Goal: Task Accomplishment & Management: Use online tool/utility

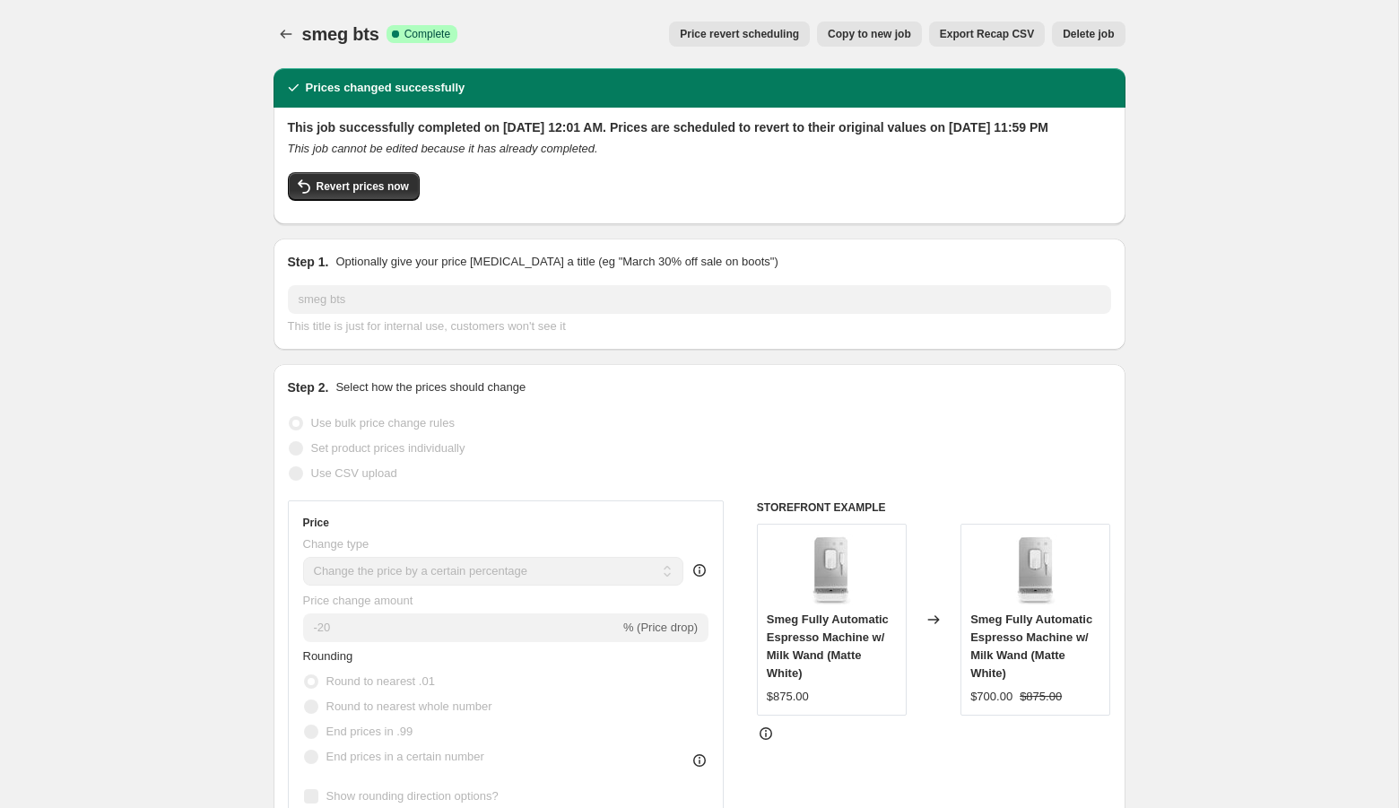
select select "percentage"
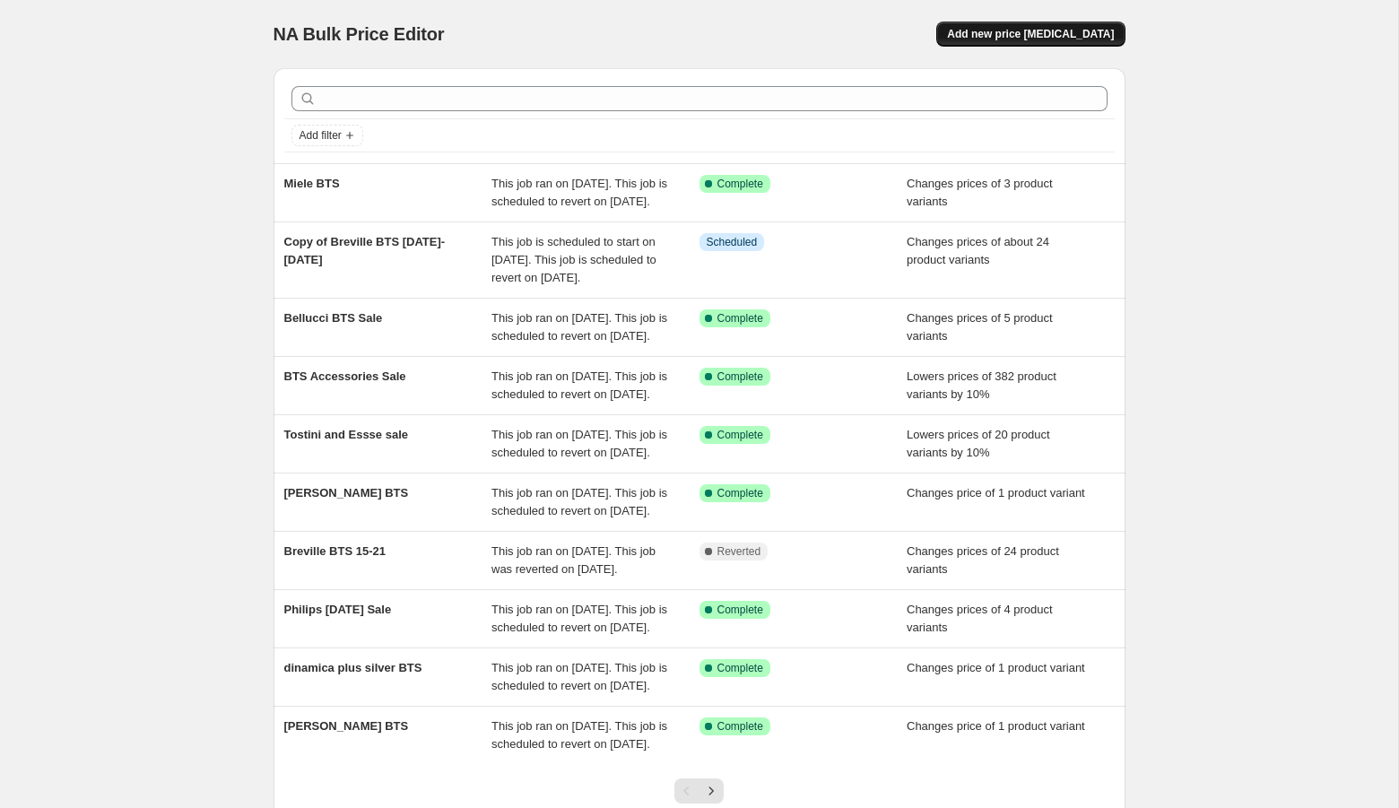
click at [1034, 34] on span "Add new price [MEDICAL_DATA]" at bounding box center [1030, 34] width 167 height 14
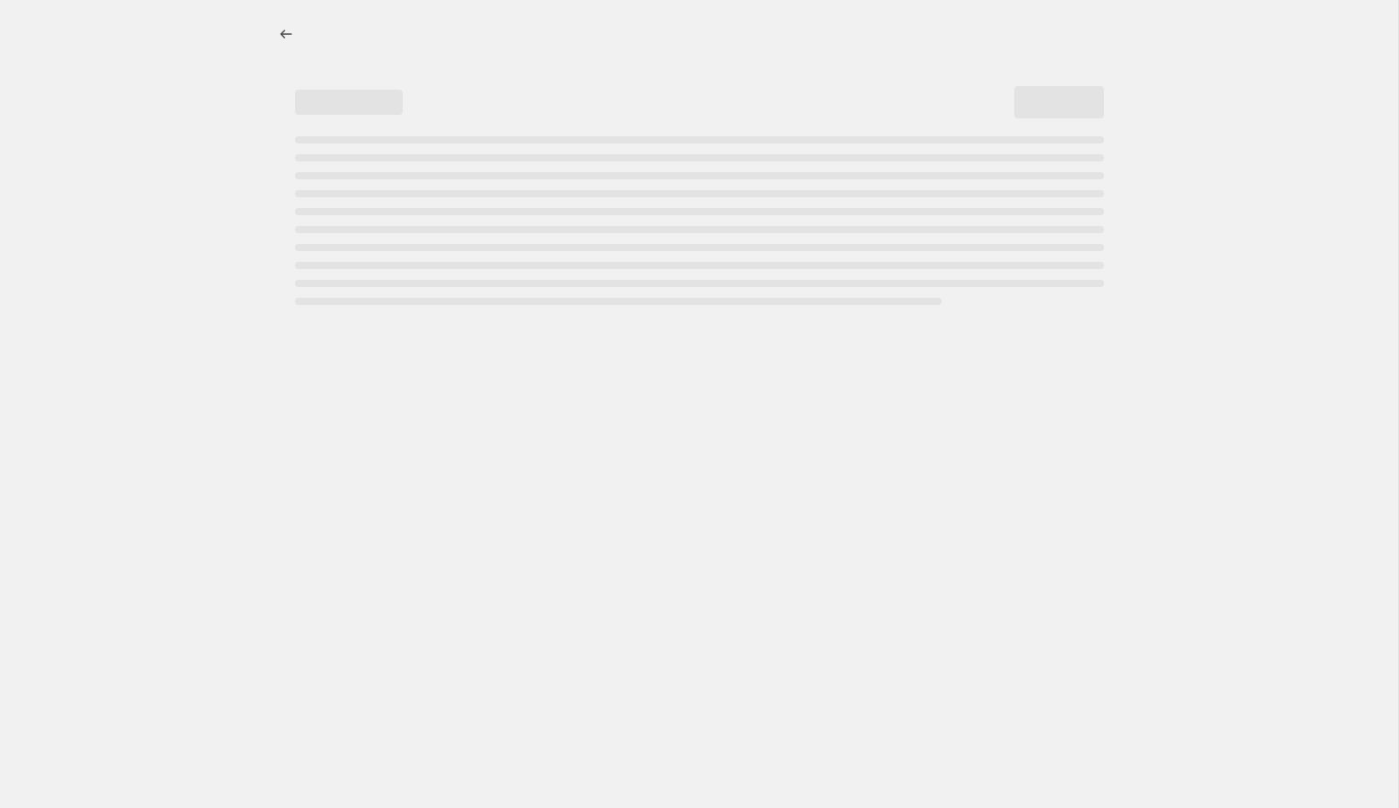
select select "percentage"
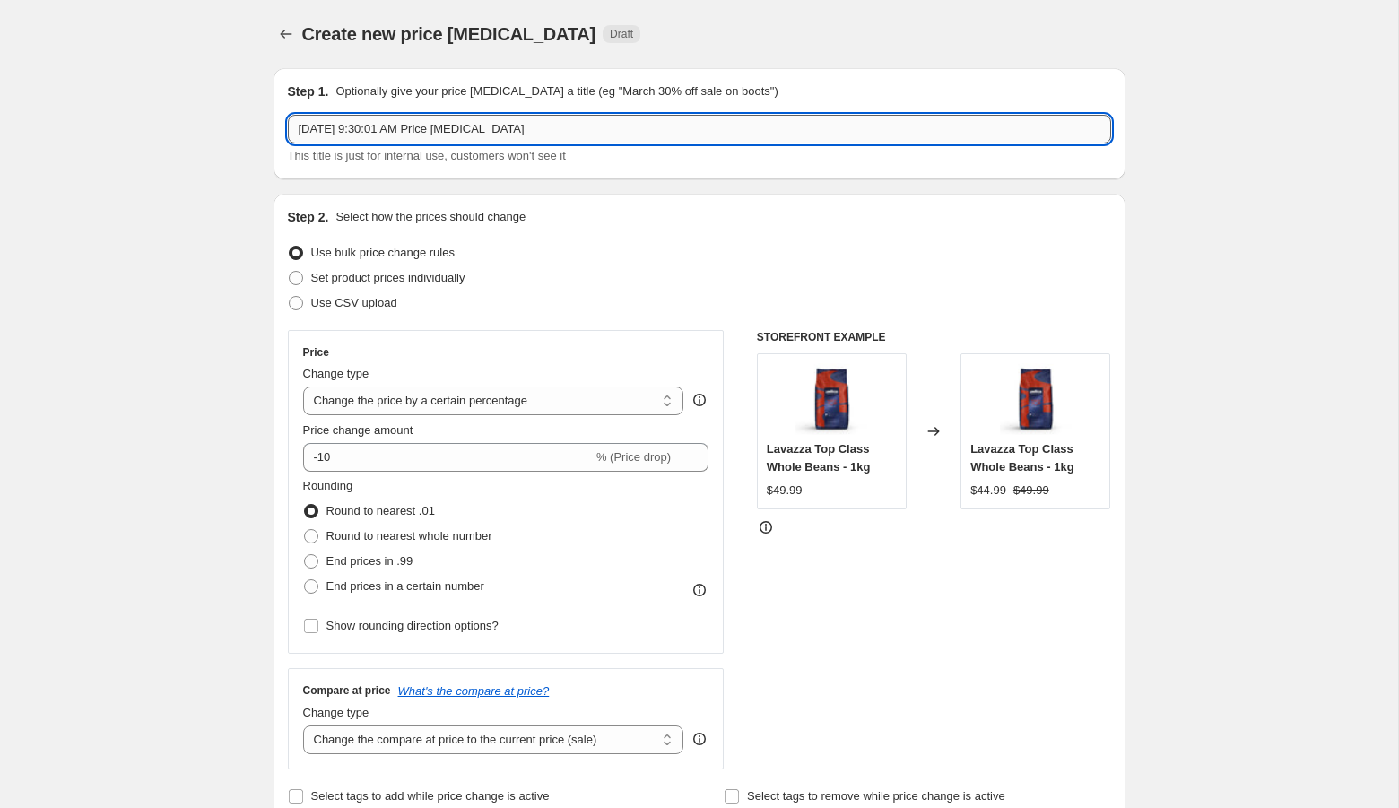
click at [522, 126] on input "[DATE] 9:30:01 AM Price [MEDICAL_DATA]" at bounding box center [699, 129] width 823 height 29
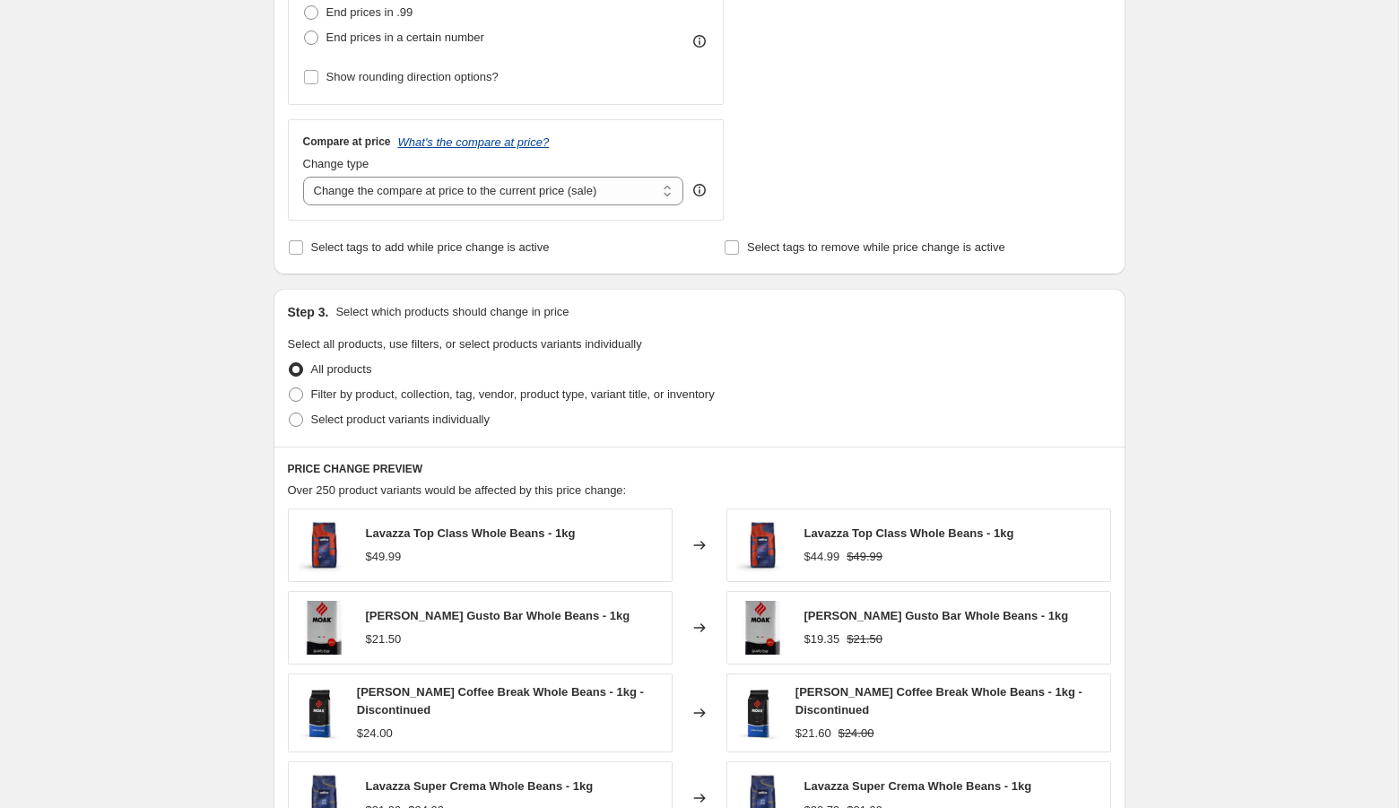
scroll to position [552, 0]
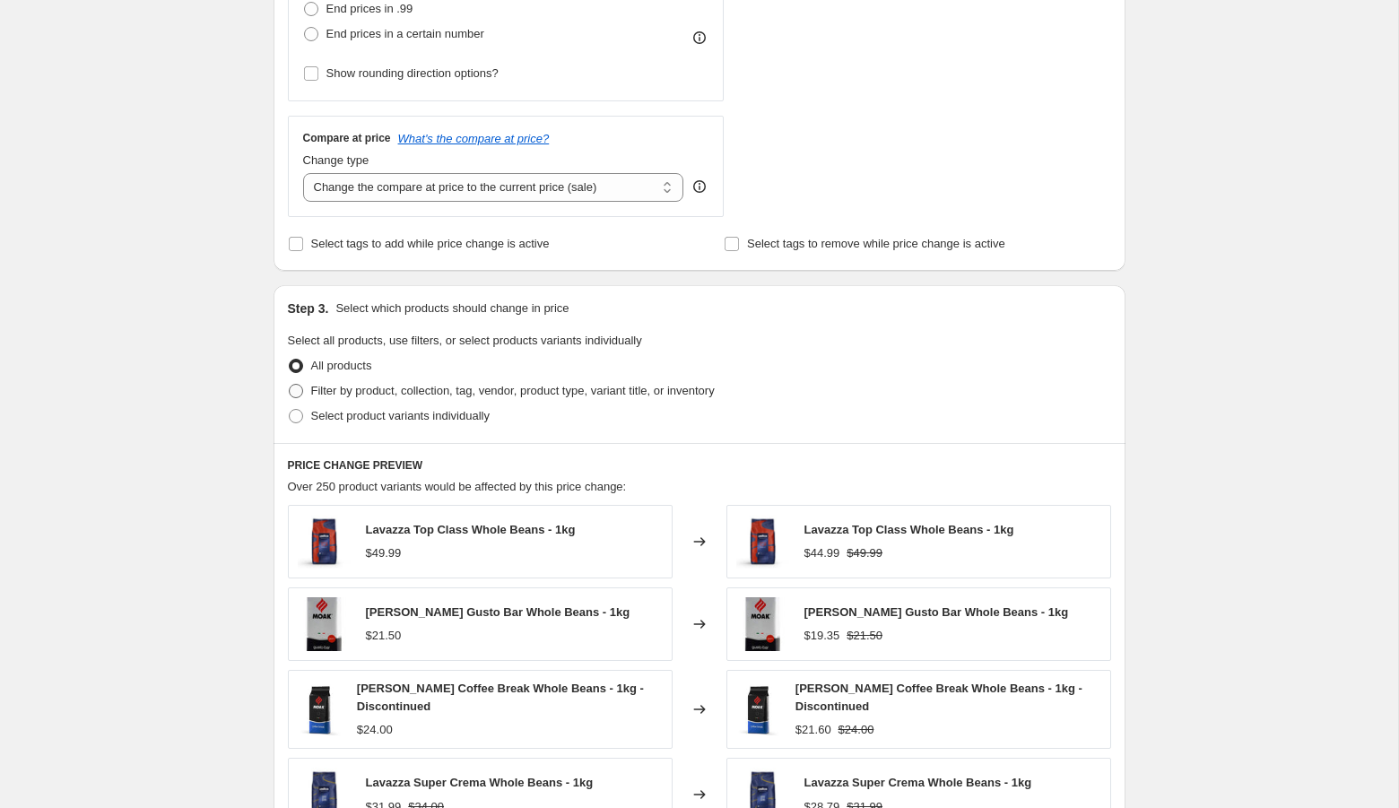
type input "[PERSON_NAME]'s Coffee Sale"
click at [468, 386] on span "Filter by product, collection, tag, vendor, product type, variant title, or inv…" at bounding box center [513, 390] width 404 height 13
click at [290, 385] on input "Filter by product, collection, tag, vendor, product type, variant title, or inv…" at bounding box center [289, 384] width 1 height 1
radio input "true"
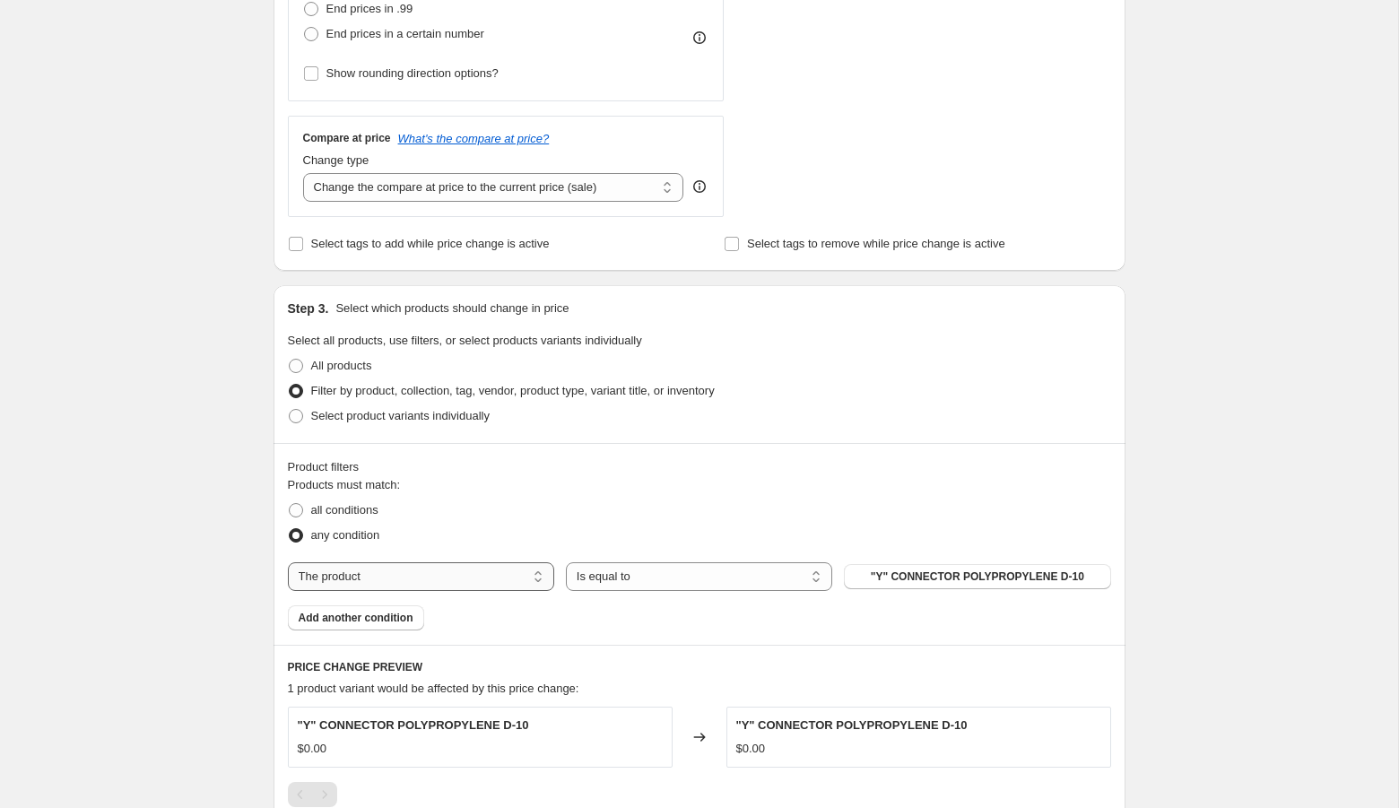
click at [386, 567] on select "The product The product's collection The product's tag The product's vendor The…" at bounding box center [421, 576] width 266 height 29
select select "collection"
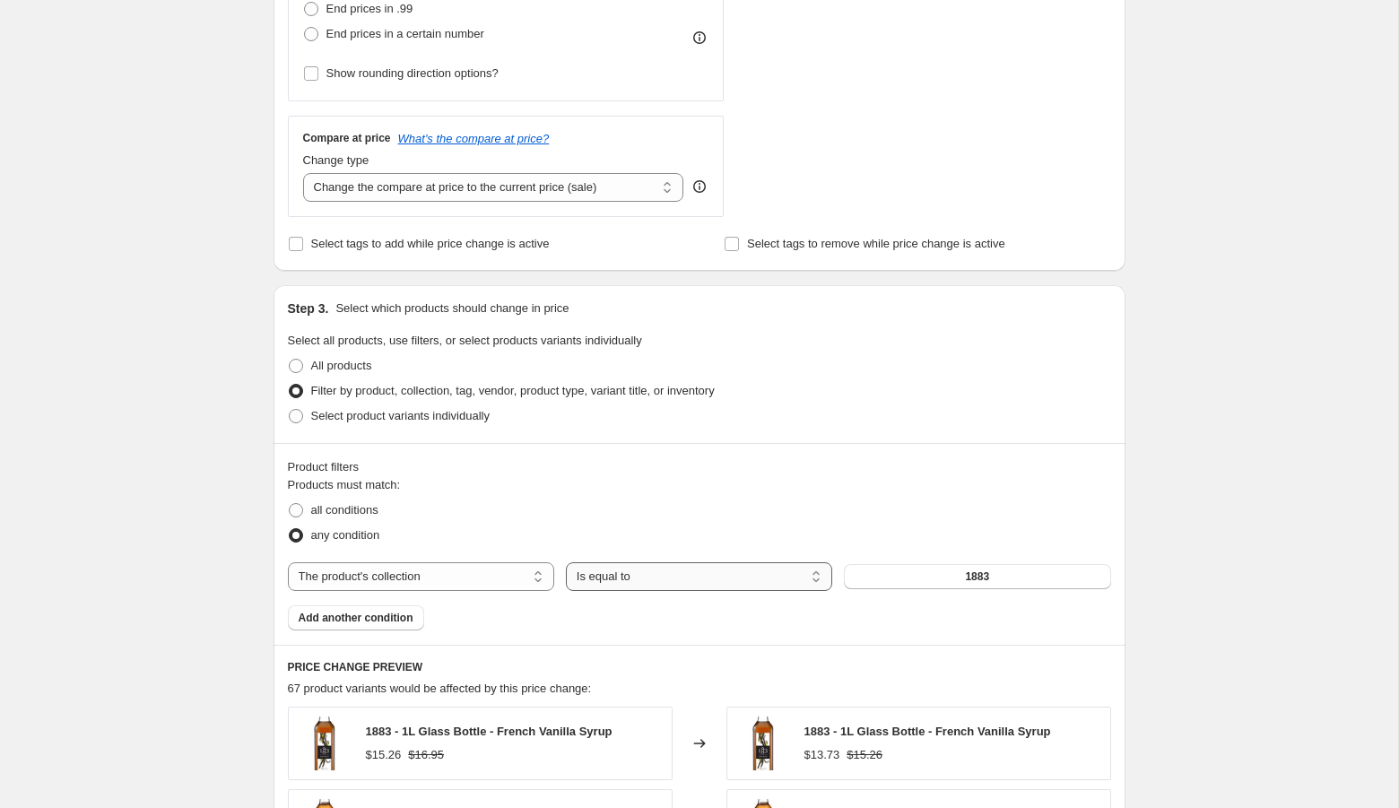
click at [643, 577] on select "Is equal to Is not equal to" at bounding box center [699, 576] width 266 height 29
click at [992, 577] on button "1883" at bounding box center [977, 576] width 266 height 25
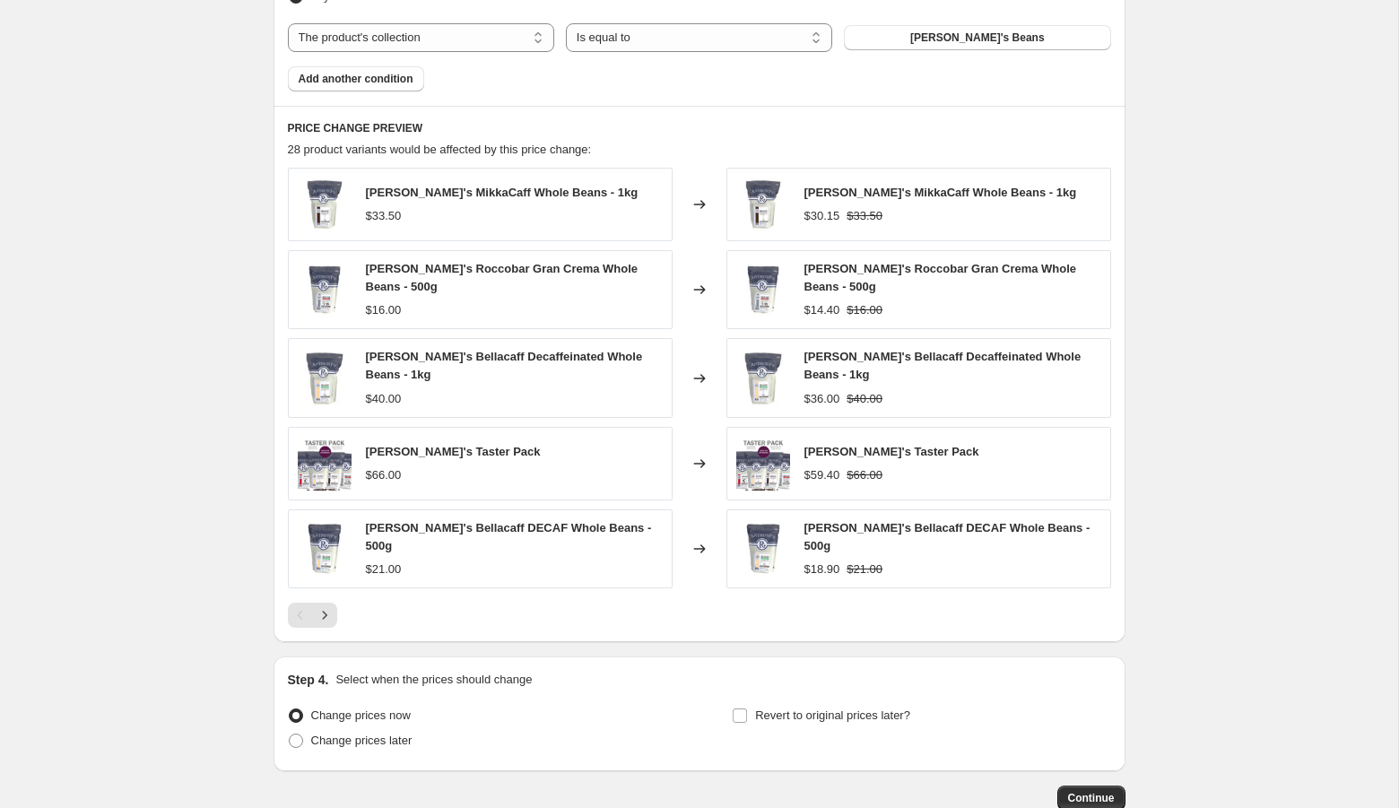
scroll to position [1191, 0]
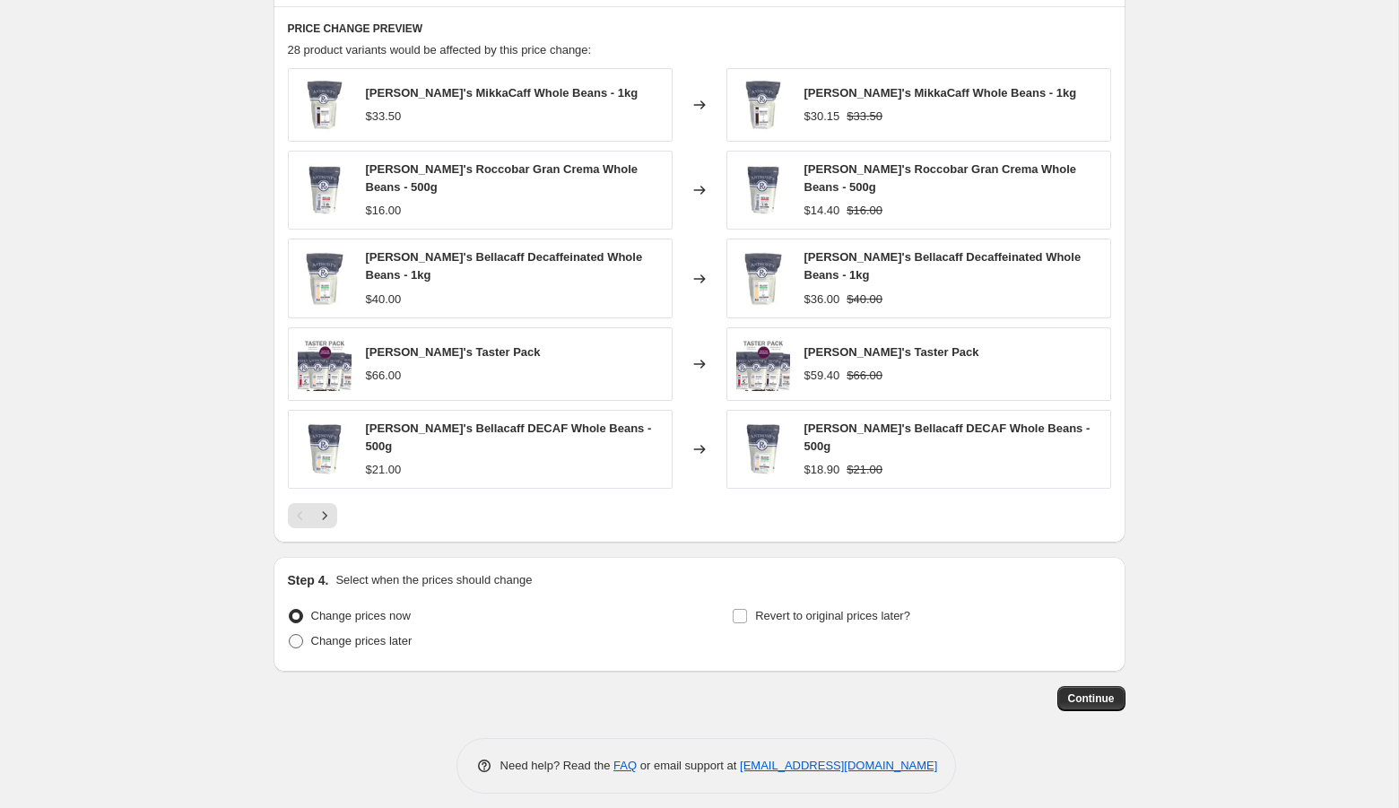
click at [377, 634] on span "Change prices later" at bounding box center [361, 640] width 101 height 13
click at [290, 634] on input "Change prices later" at bounding box center [289, 634] width 1 height 1
radio input "true"
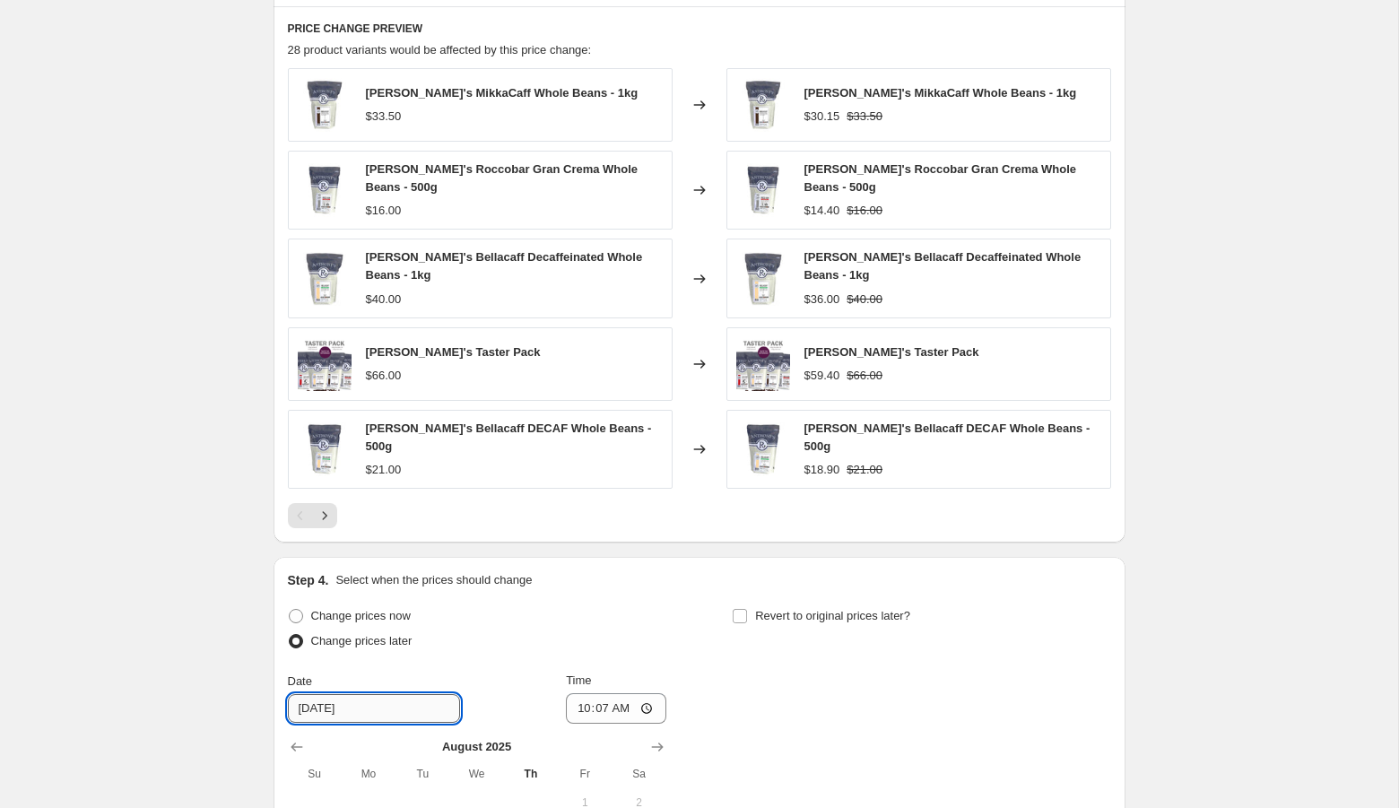
click at [388, 699] on input "[DATE]" at bounding box center [374, 708] width 172 height 29
click at [315, 694] on input "[DATE]" at bounding box center [374, 708] width 172 height 29
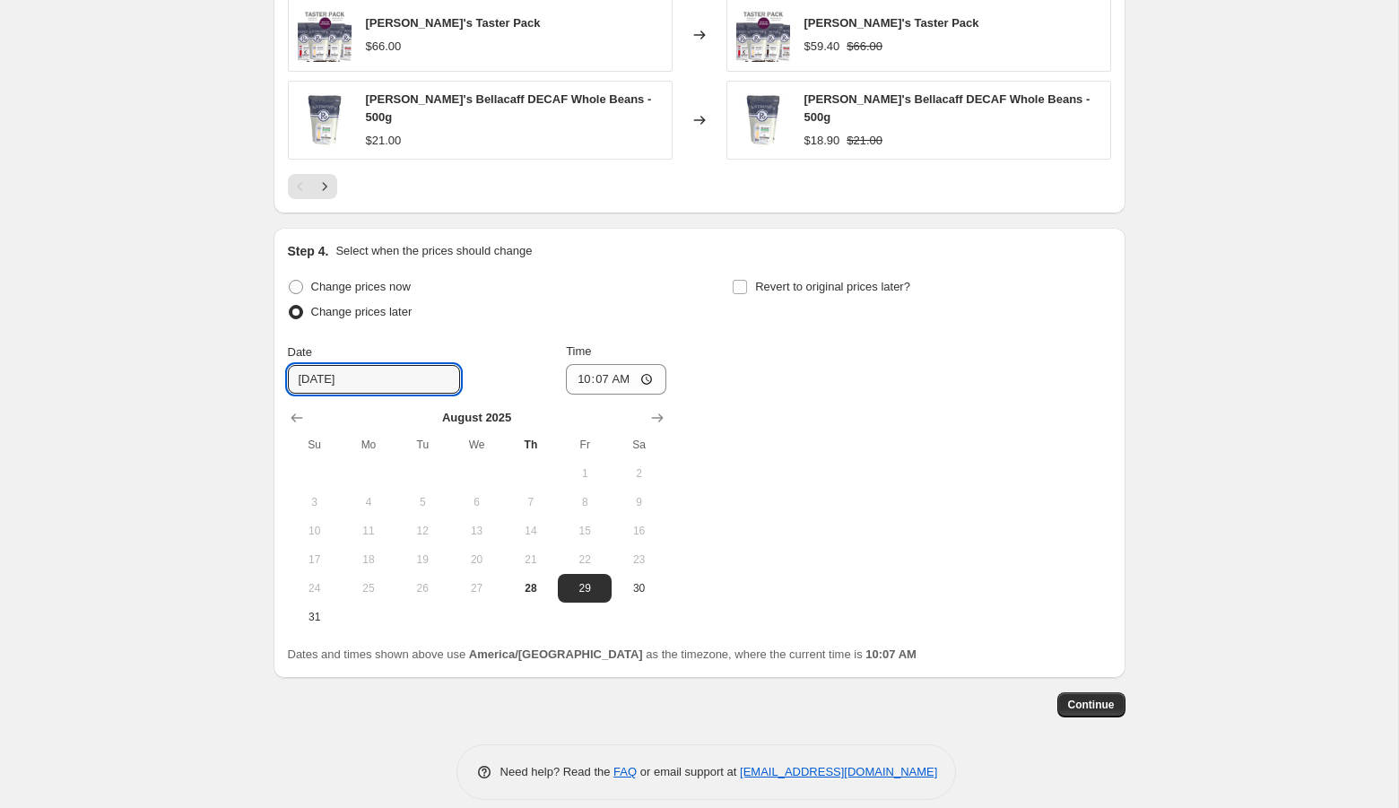
scroll to position [1526, 0]
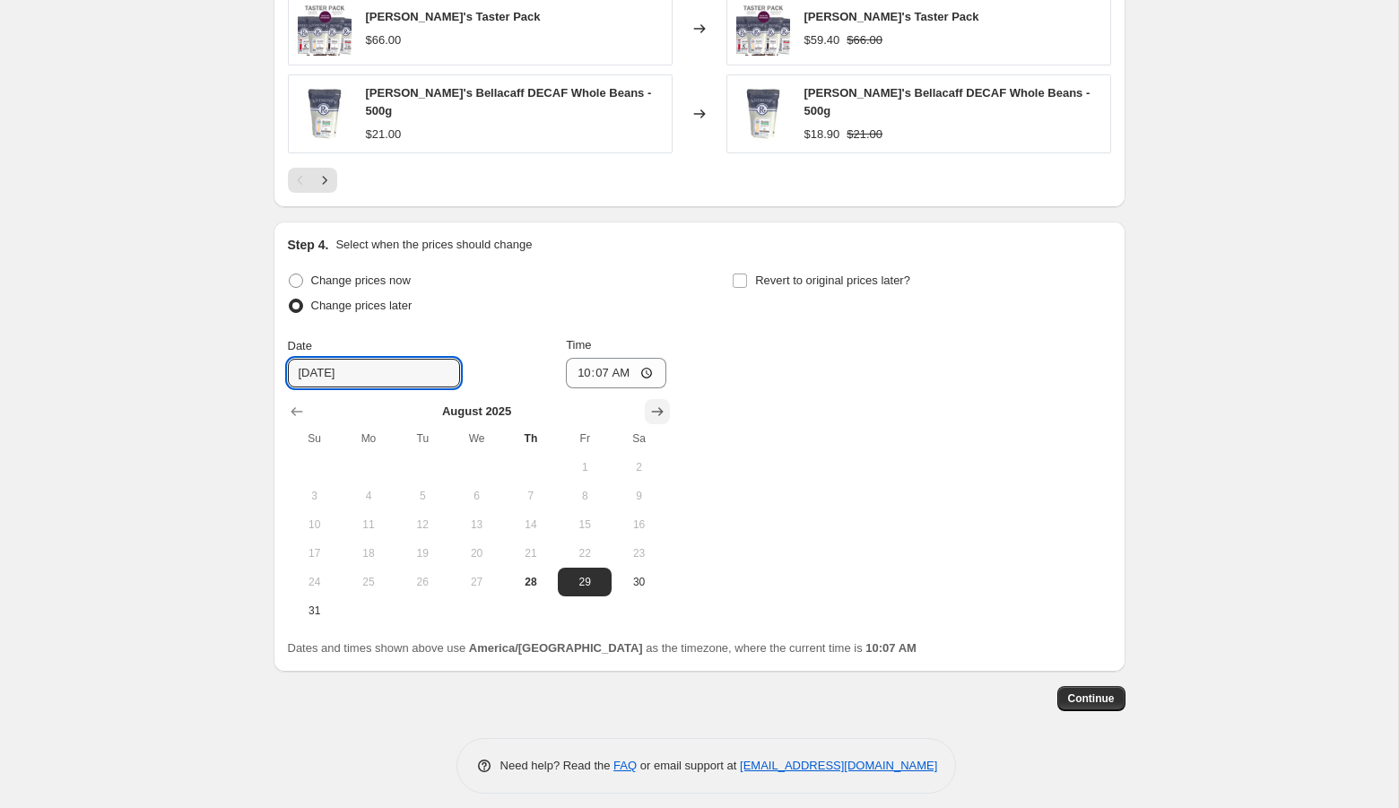
click at [665, 403] on icon "Show next month, September 2025" at bounding box center [657, 412] width 18 height 18
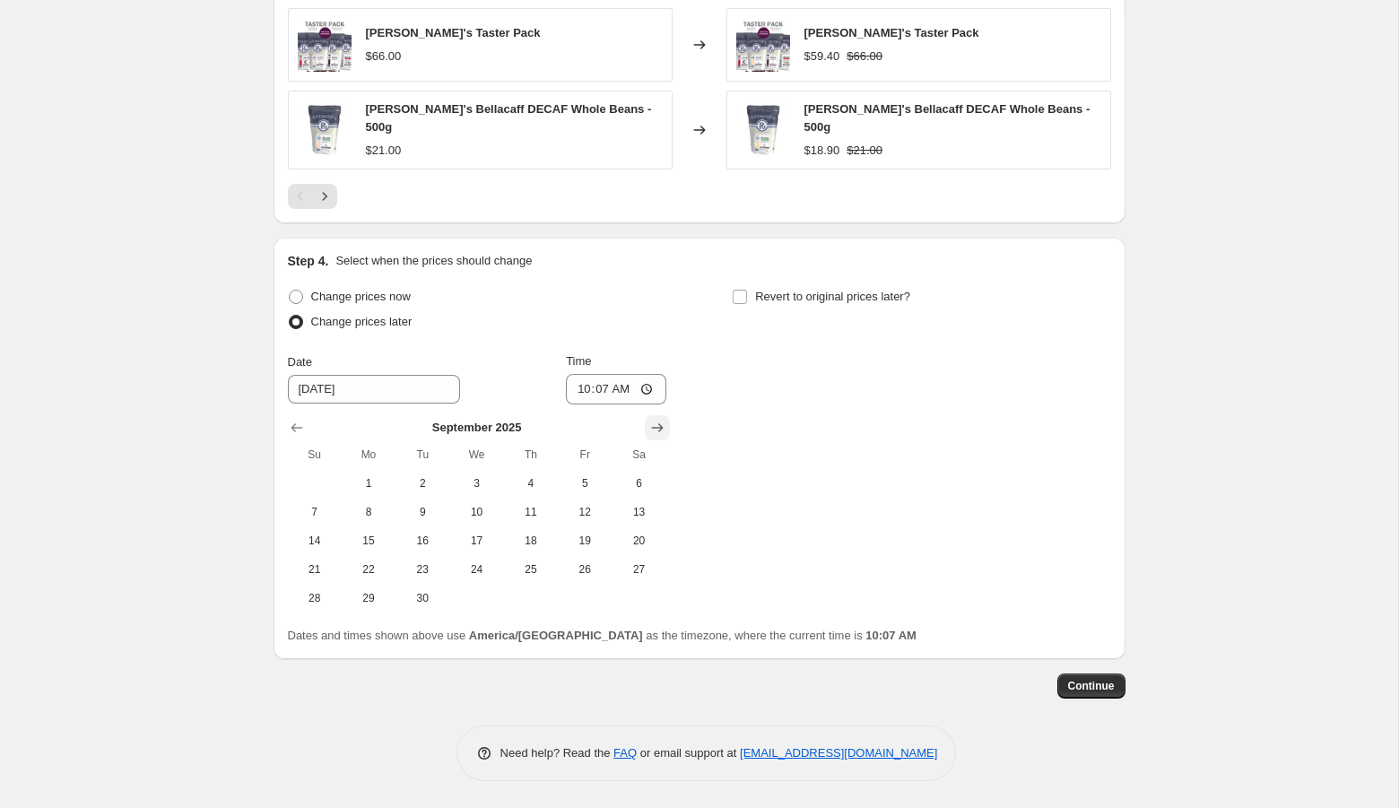
scroll to position [1497, 0]
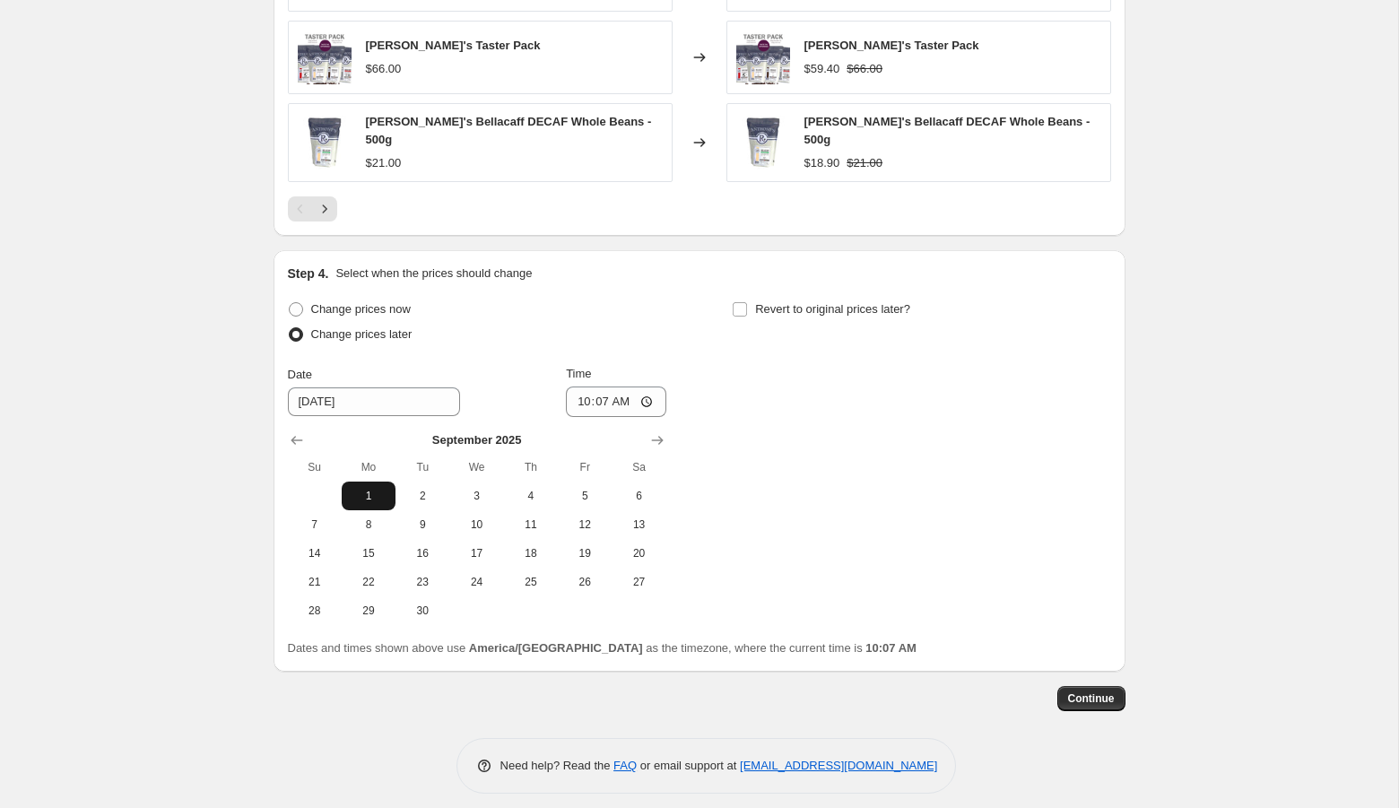
click at [359, 492] on button "1" at bounding box center [369, 496] width 54 height 29
type input "[DATE]"
click at [577, 386] on input "10:07" at bounding box center [616, 401] width 100 height 30
type input "00:01"
click at [738, 302] on input "Revert to original prices later?" at bounding box center [740, 309] width 14 height 14
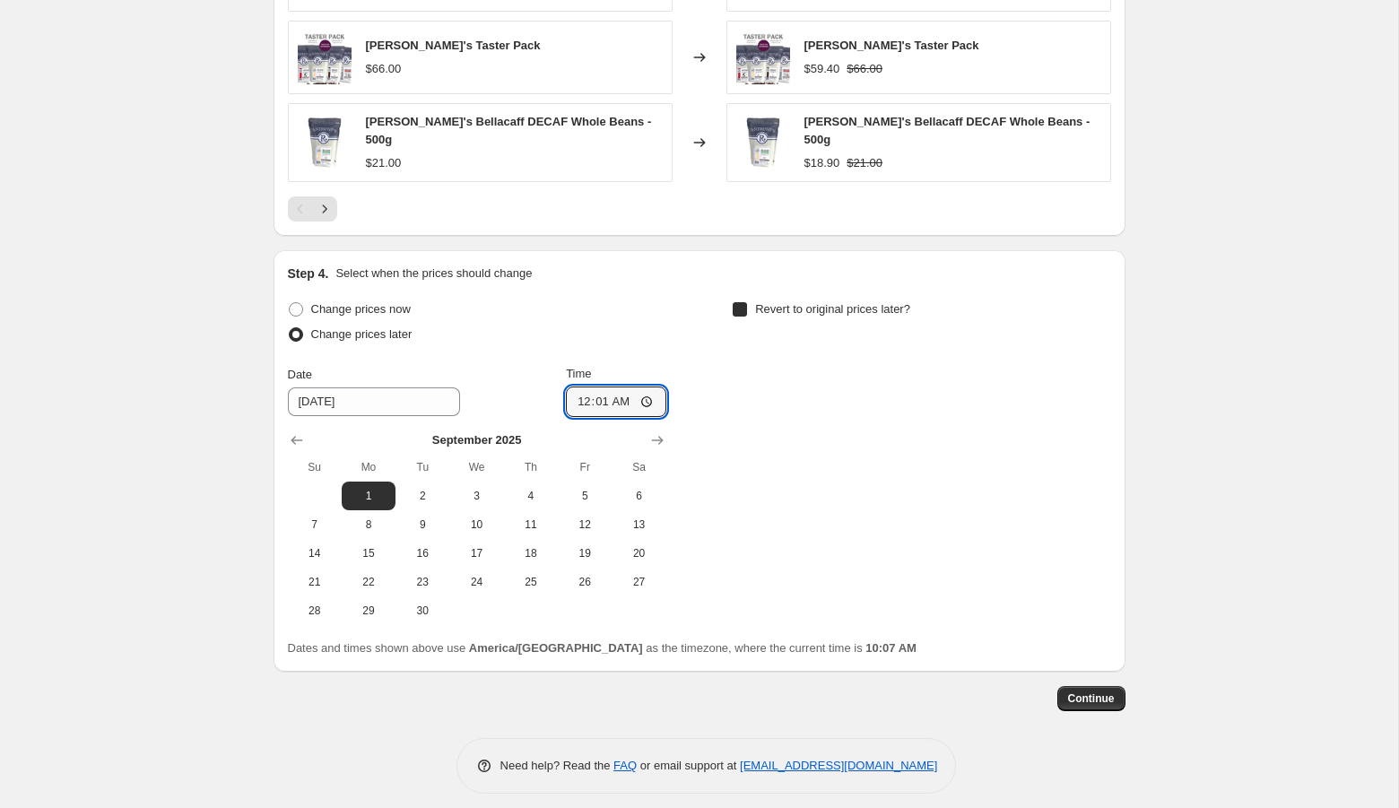
checkbox input "true"
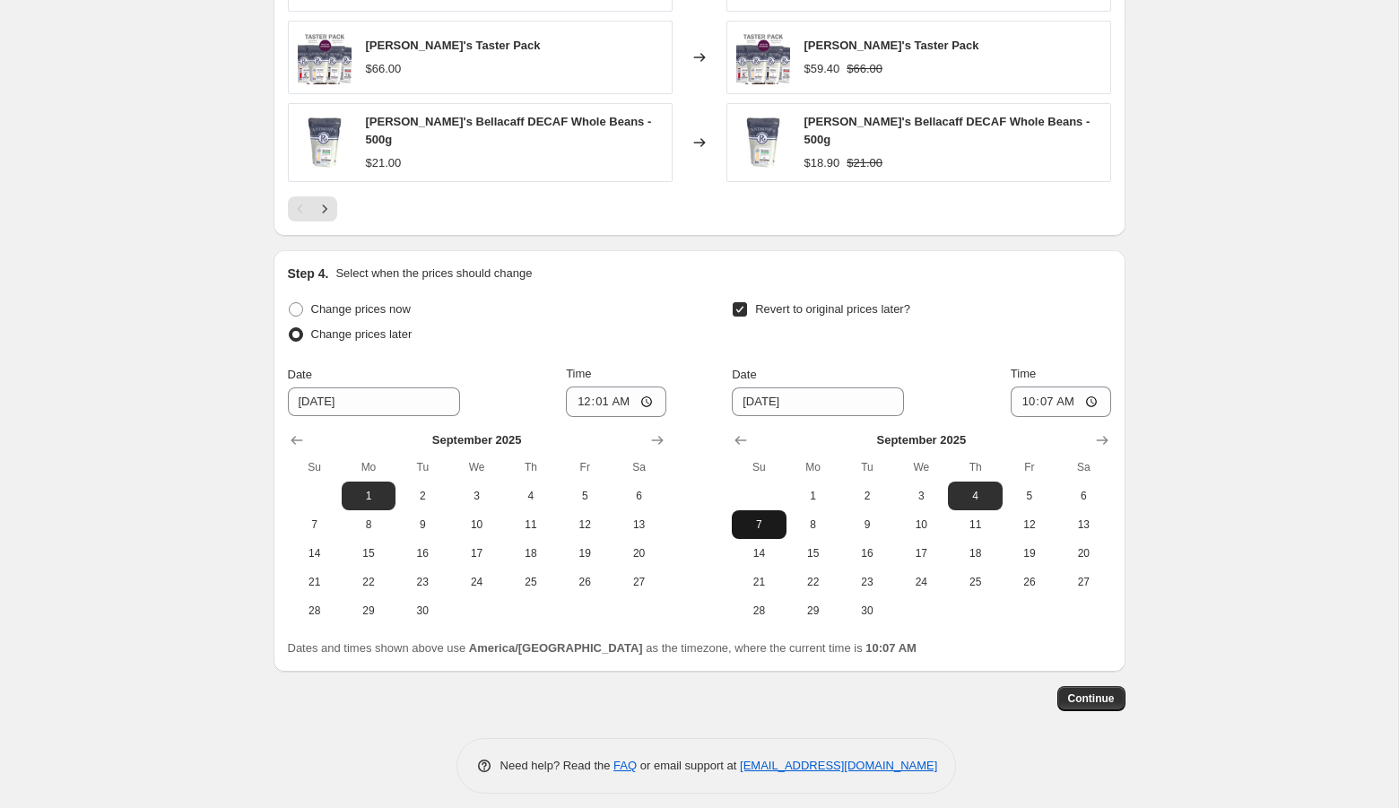
click at [759, 517] on span "7" at bounding box center [758, 524] width 39 height 14
type input "[DATE]"
click at [1024, 393] on input "10:07" at bounding box center [1061, 401] width 100 height 30
type input "23:59"
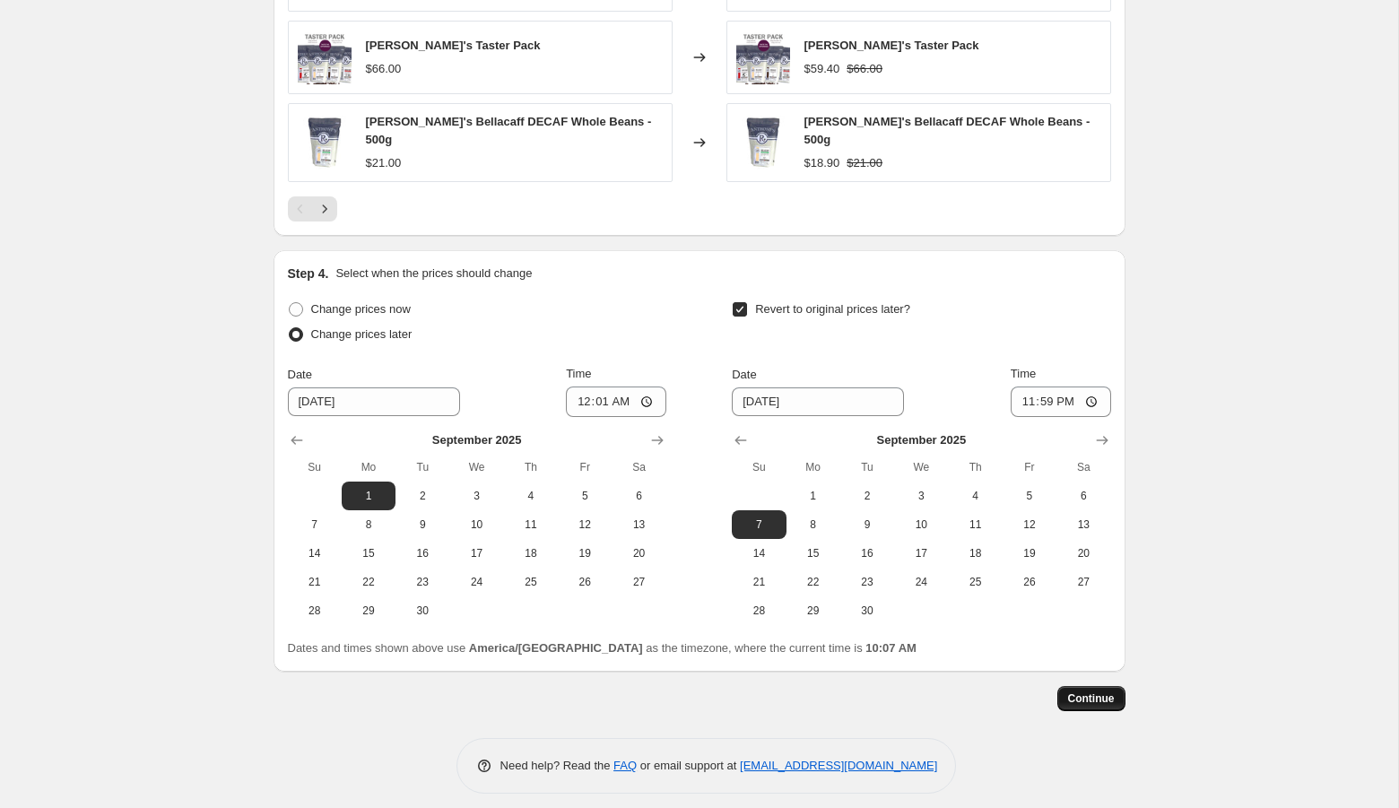
click at [1093, 691] on span "Continue" at bounding box center [1091, 698] width 47 height 14
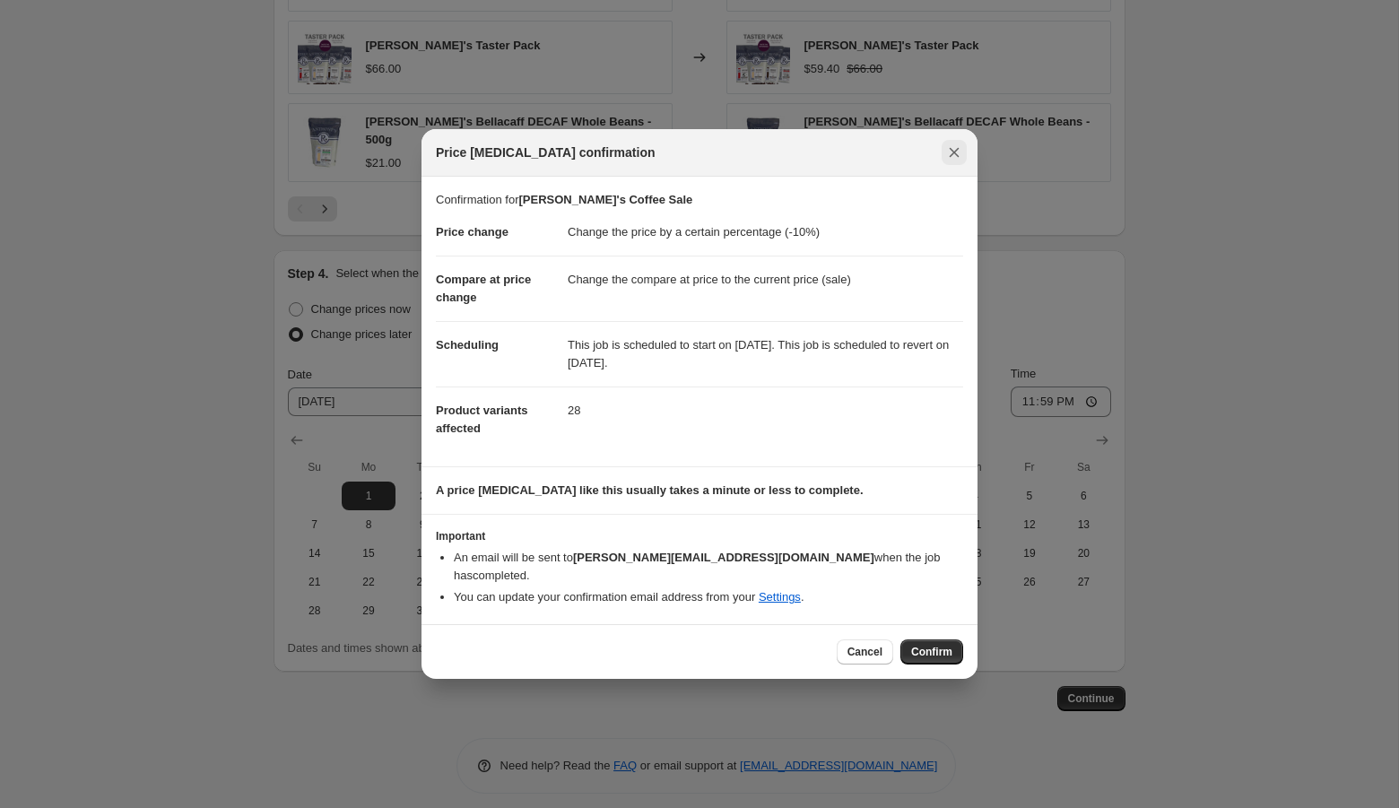
click at [951, 161] on icon "Close" at bounding box center [954, 152] width 18 height 18
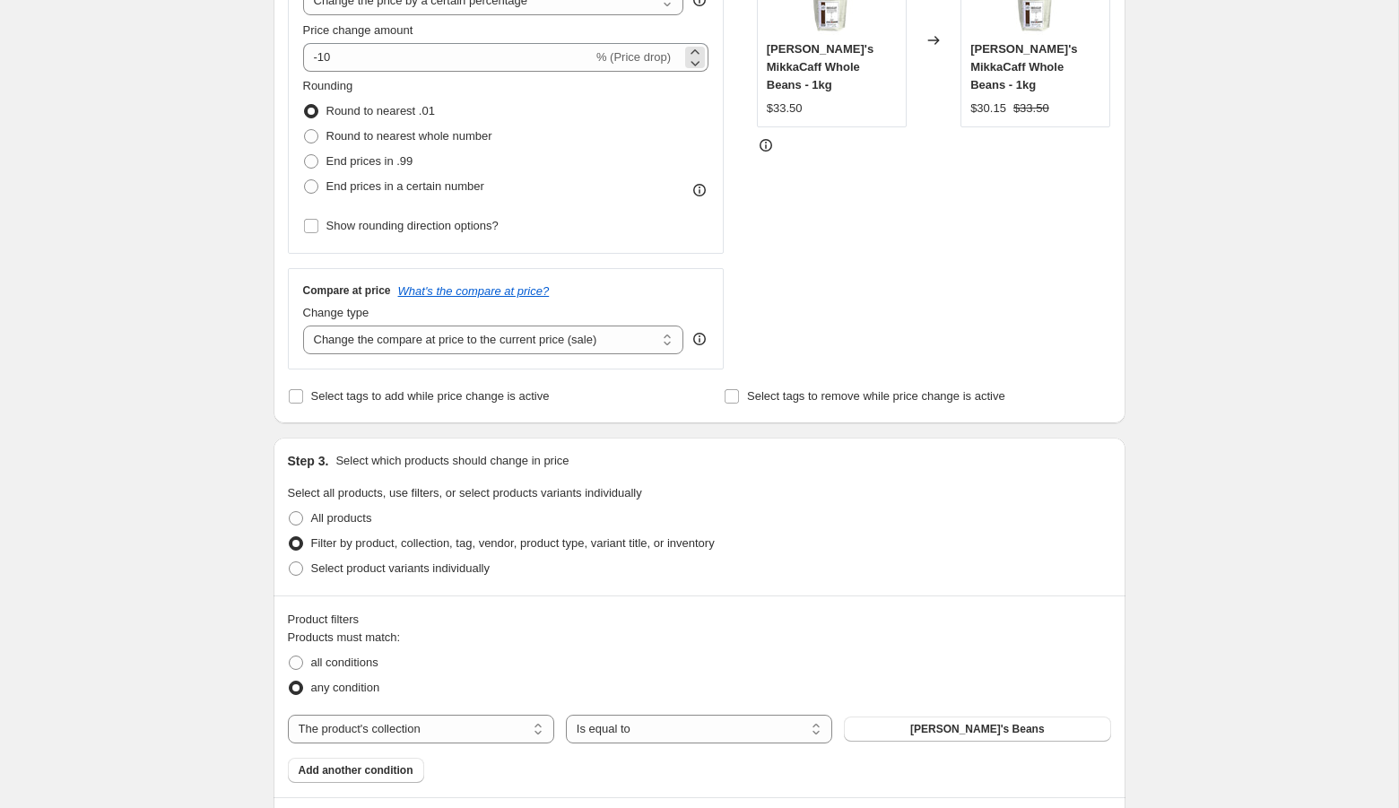
scroll to position [418, 0]
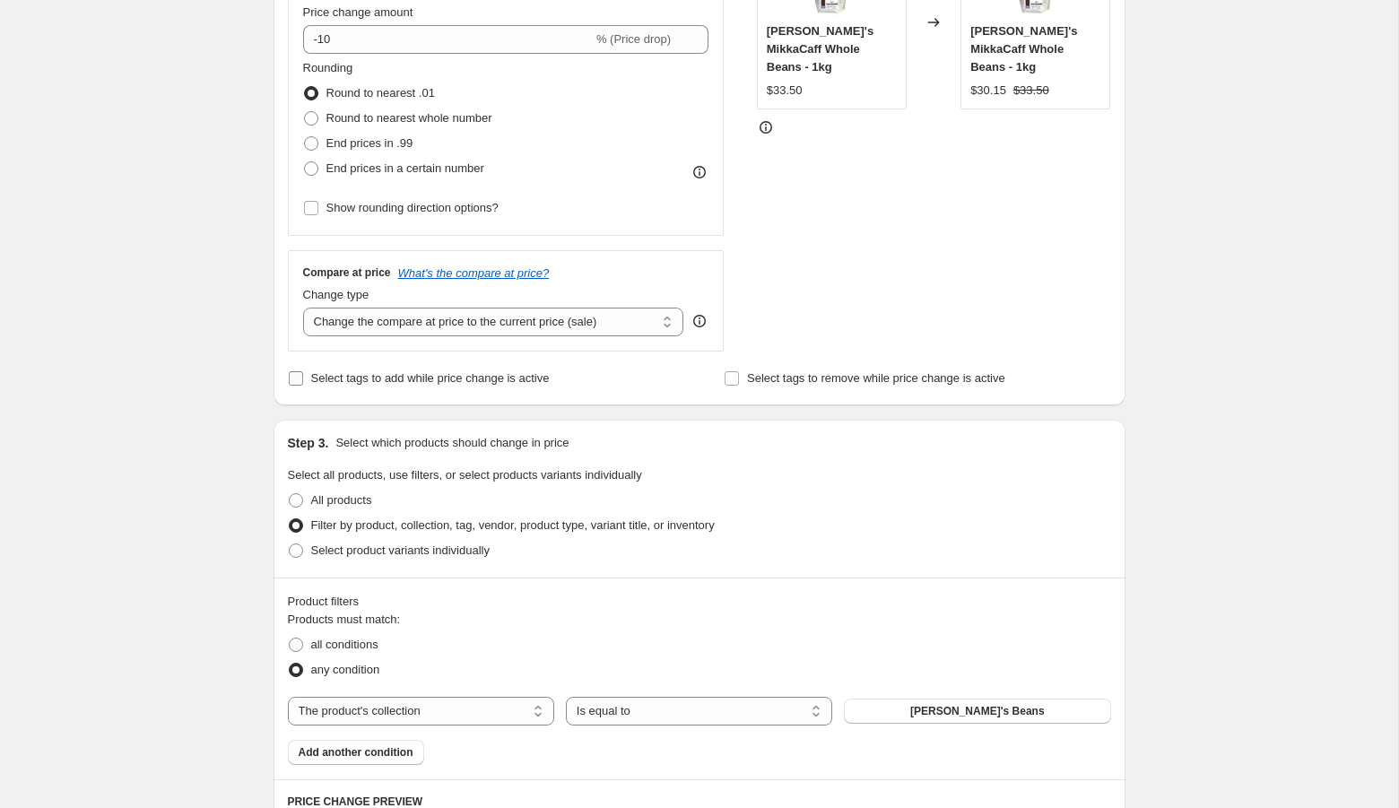
click at [342, 369] on span "Select tags to add while price change is active" at bounding box center [430, 378] width 239 height 18
click at [303, 371] on input "Select tags to add while price change is active" at bounding box center [296, 378] width 14 height 14
checkbox input "true"
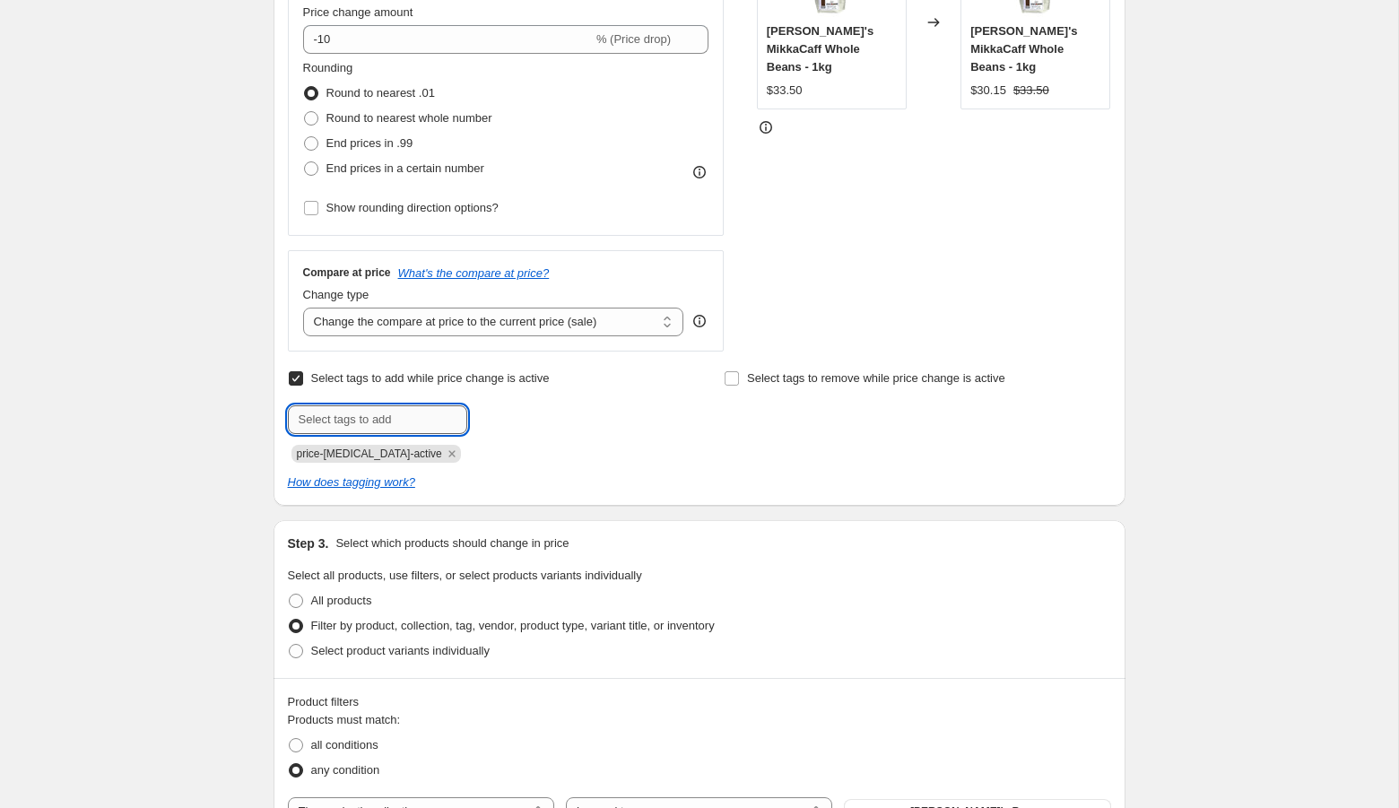
click at [360, 420] on input "text" at bounding box center [377, 419] width 179 height 29
type input "bts"
click at [517, 405] on button "Add bts" at bounding box center [503, 417] width 62 height 25
click at [808, 377] on span "Select tags to remove while price change is active" at bounding box center [876, 377] width 258 height 13
click at [739, 377] on input "Select tags to remove while price change is active" at bounding box center [732, 378] width 14 height 14
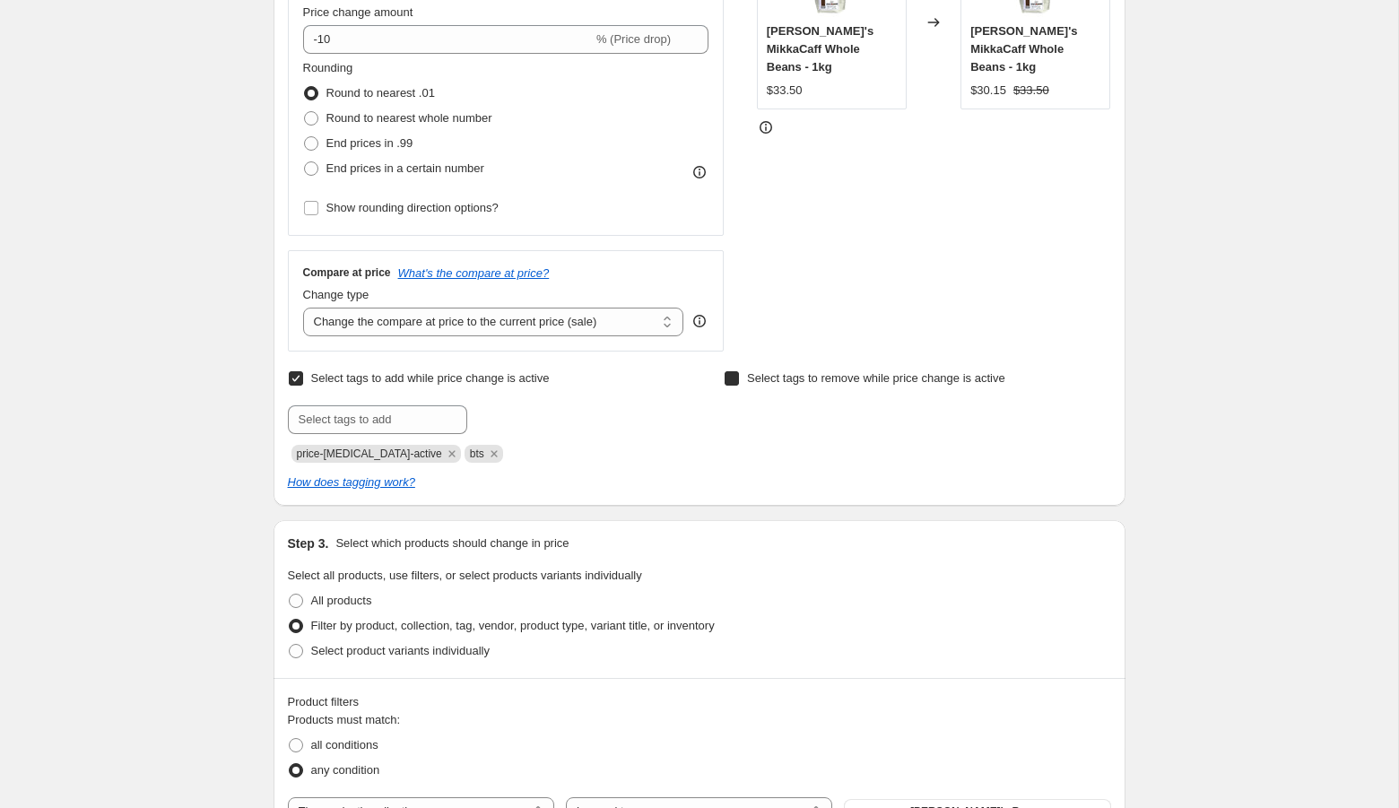
checkbox input "true"
click at [785, 411] on input "text" at bounding box center [813, 419] width 179 height 29
type input "bts"
click at [946, 415] on span "bts" at bounding box center [950, 418] width 16 height 13
click at [1165, 345] on div "Create new price [MEDICAL_DATA]. This page is ready Create new price [MEDICAL_D…" at bounding box center [699, 791] width 1398 height 2418
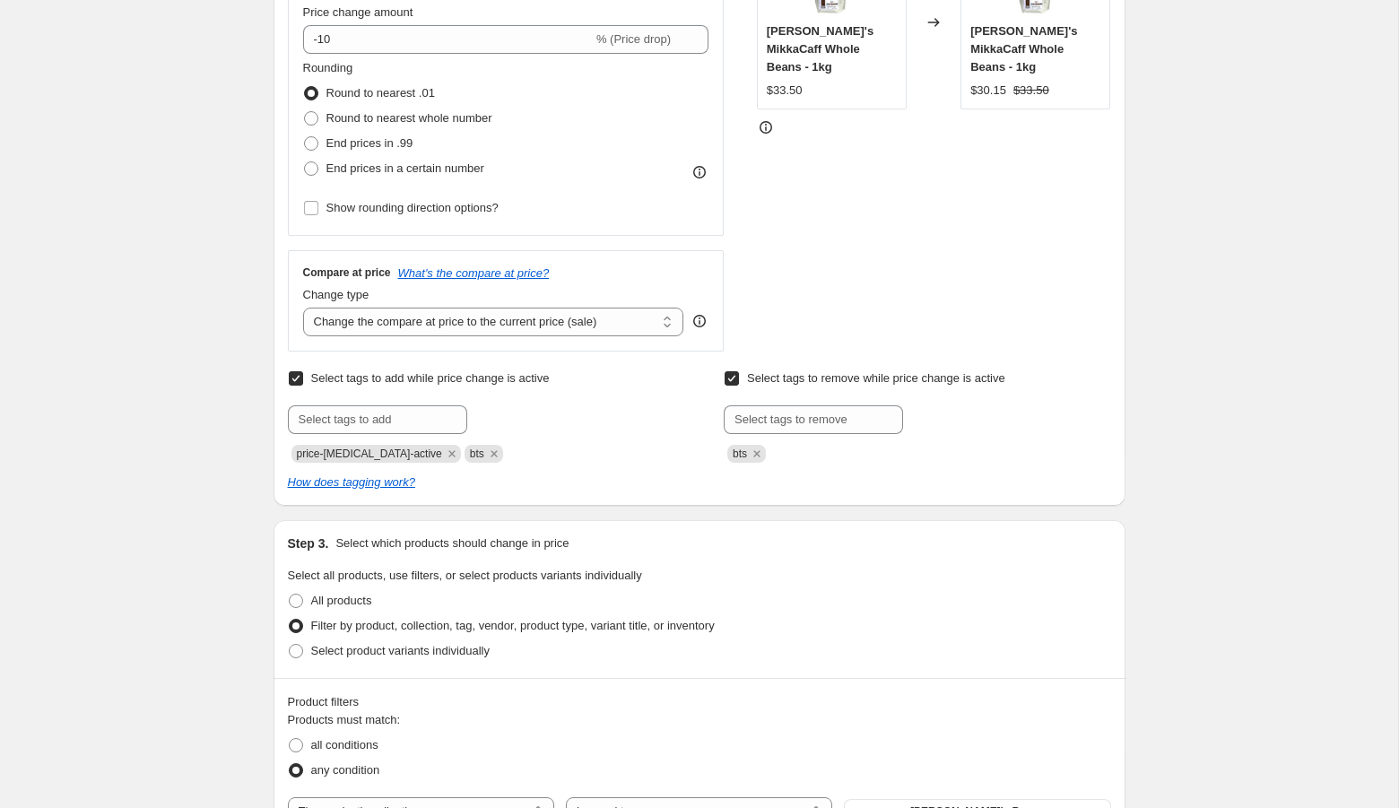
scroll to position [1598, 0]
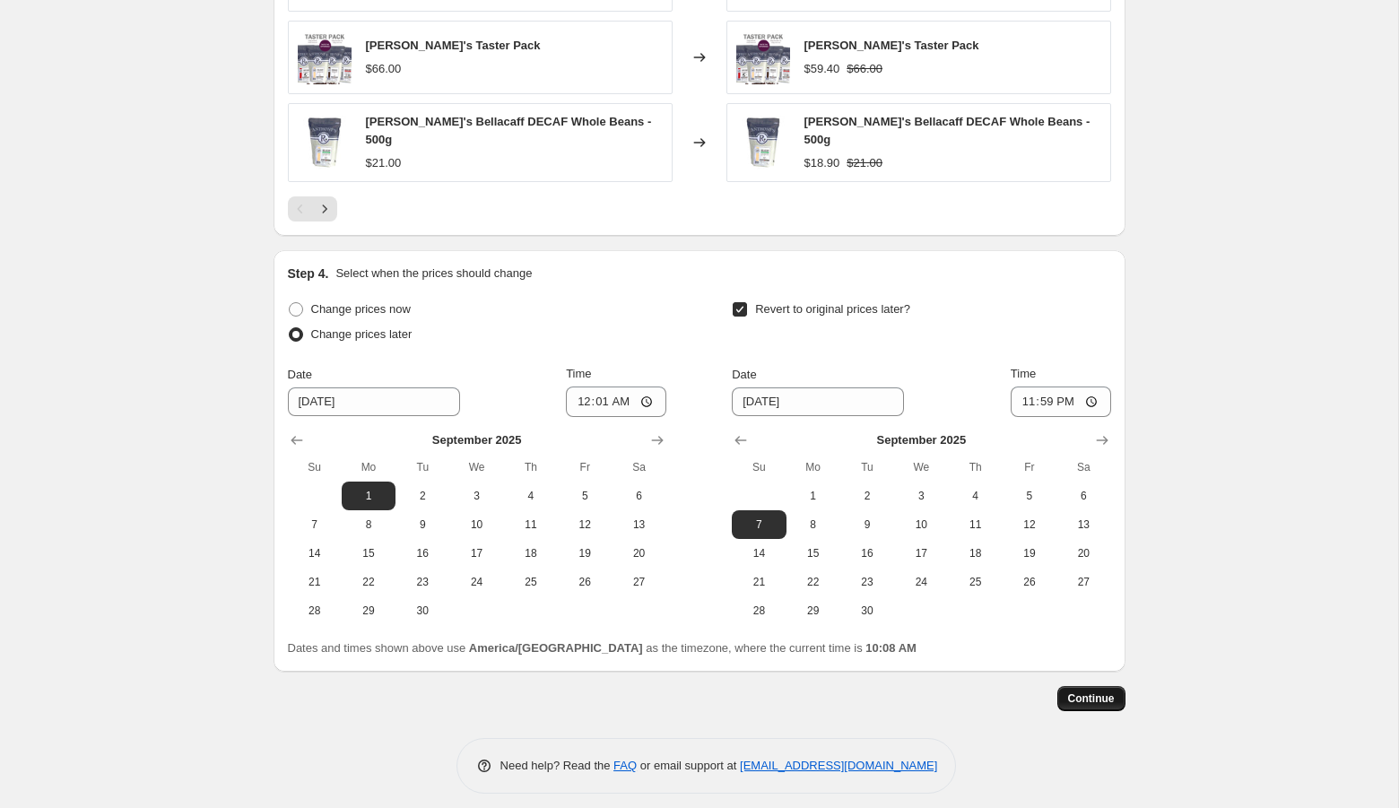
click at [1109, 691] on span "Continue" at bounding box center [1091, 698] width 47 height 14
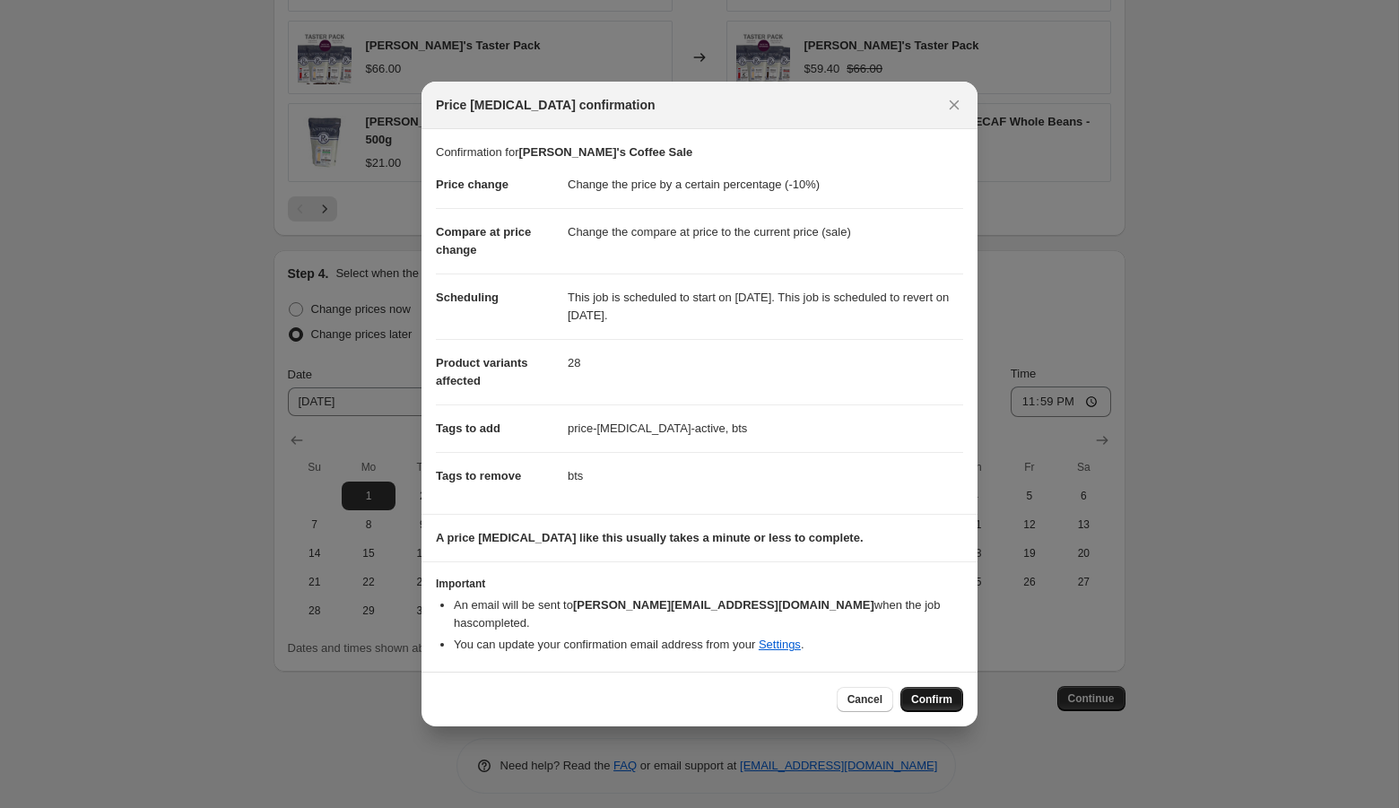
click at [924, 692] on span "Confirm" at bounding box center [931, 699] width 41 height 14
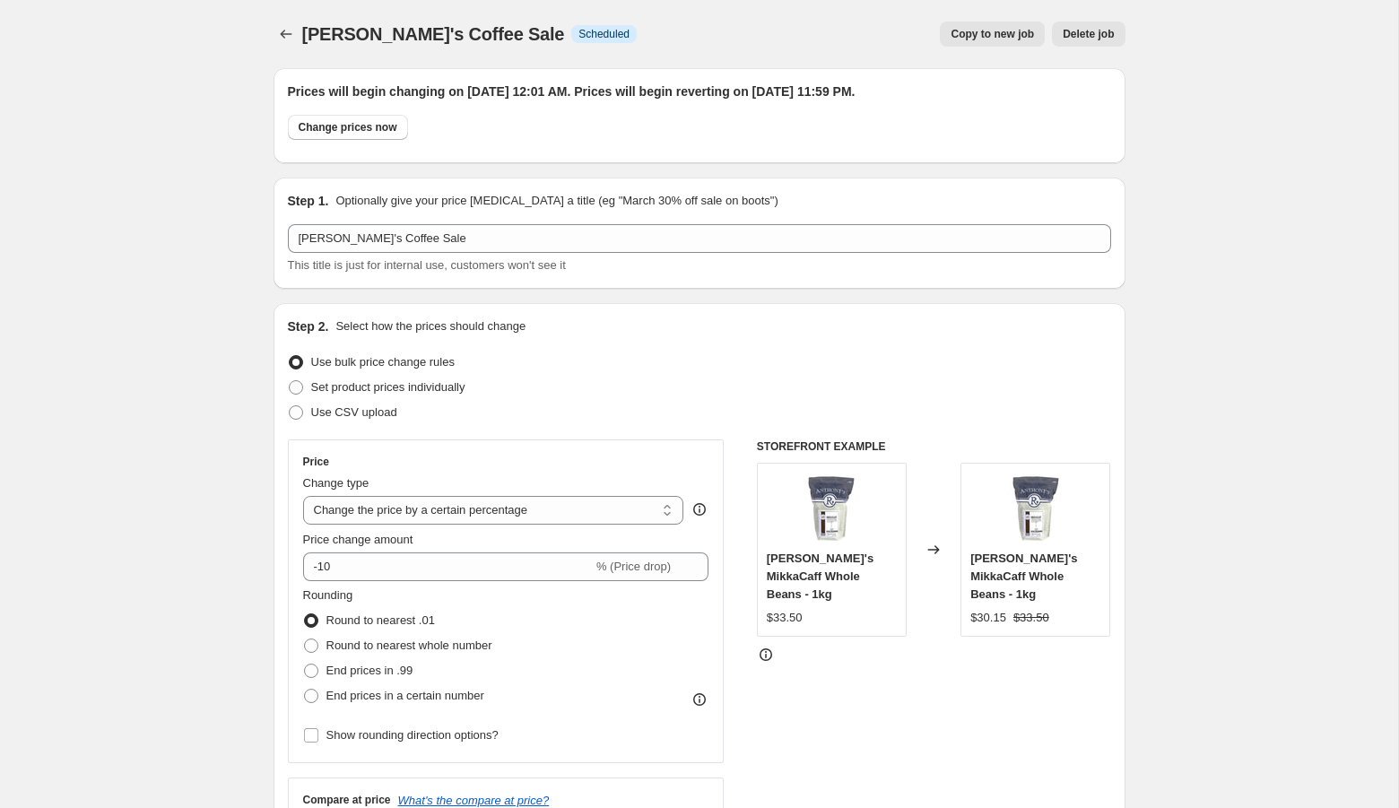
scroll to position [1598, 0]
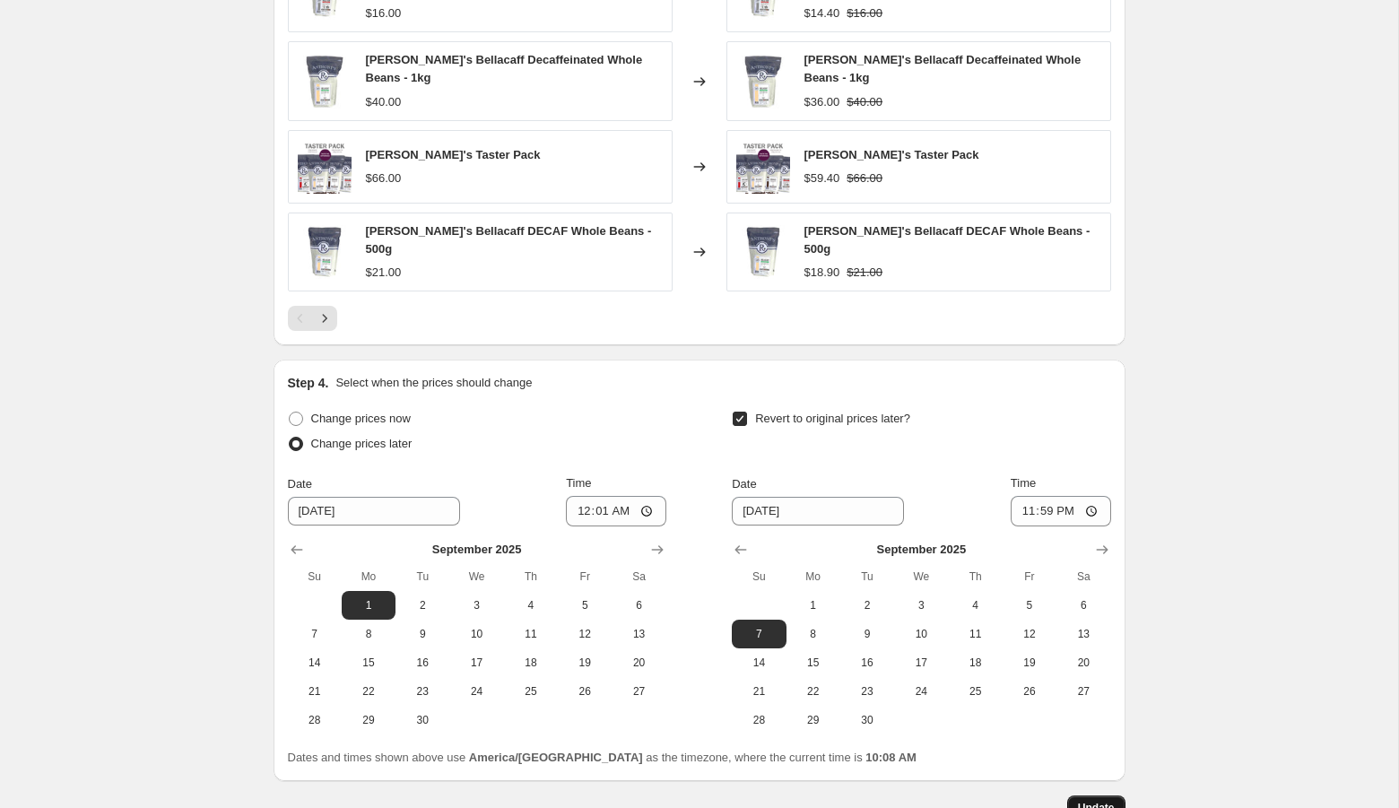
click at [1104, 803] on button "Update" at bounding box center [1096, 807] width 58 height 25
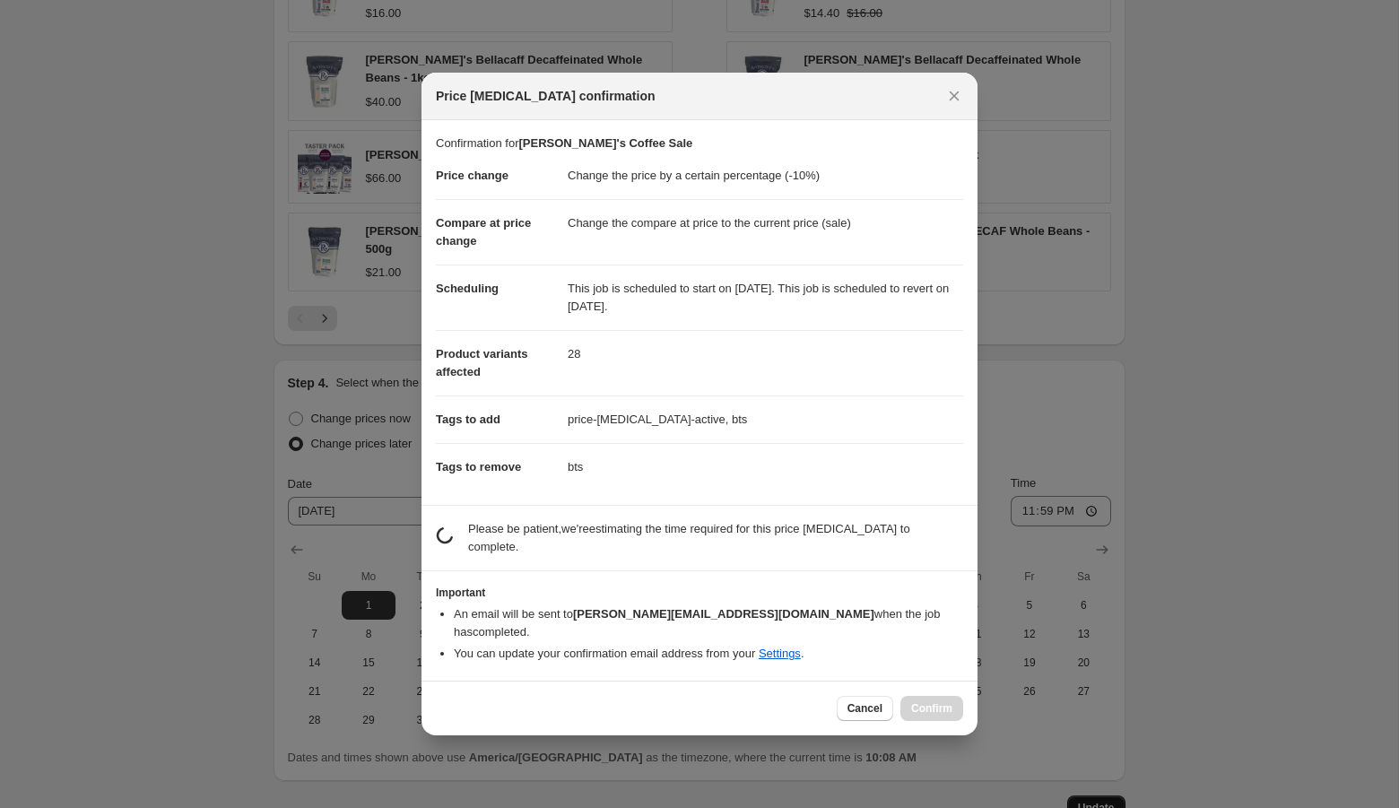
scroll to position [0, 0]
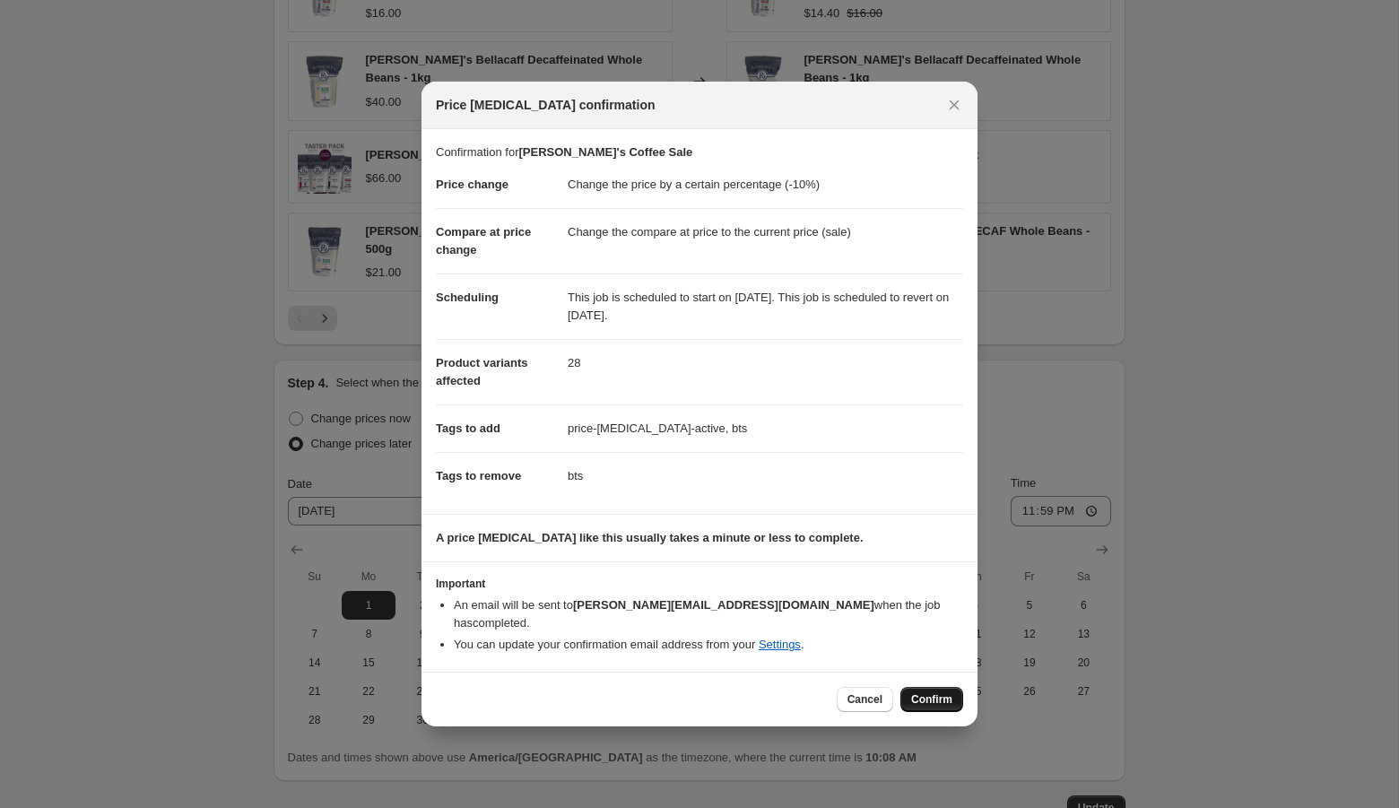
click at [938, 692] on span "Confirm" at bounding box center [931, 699] width 41 height 14
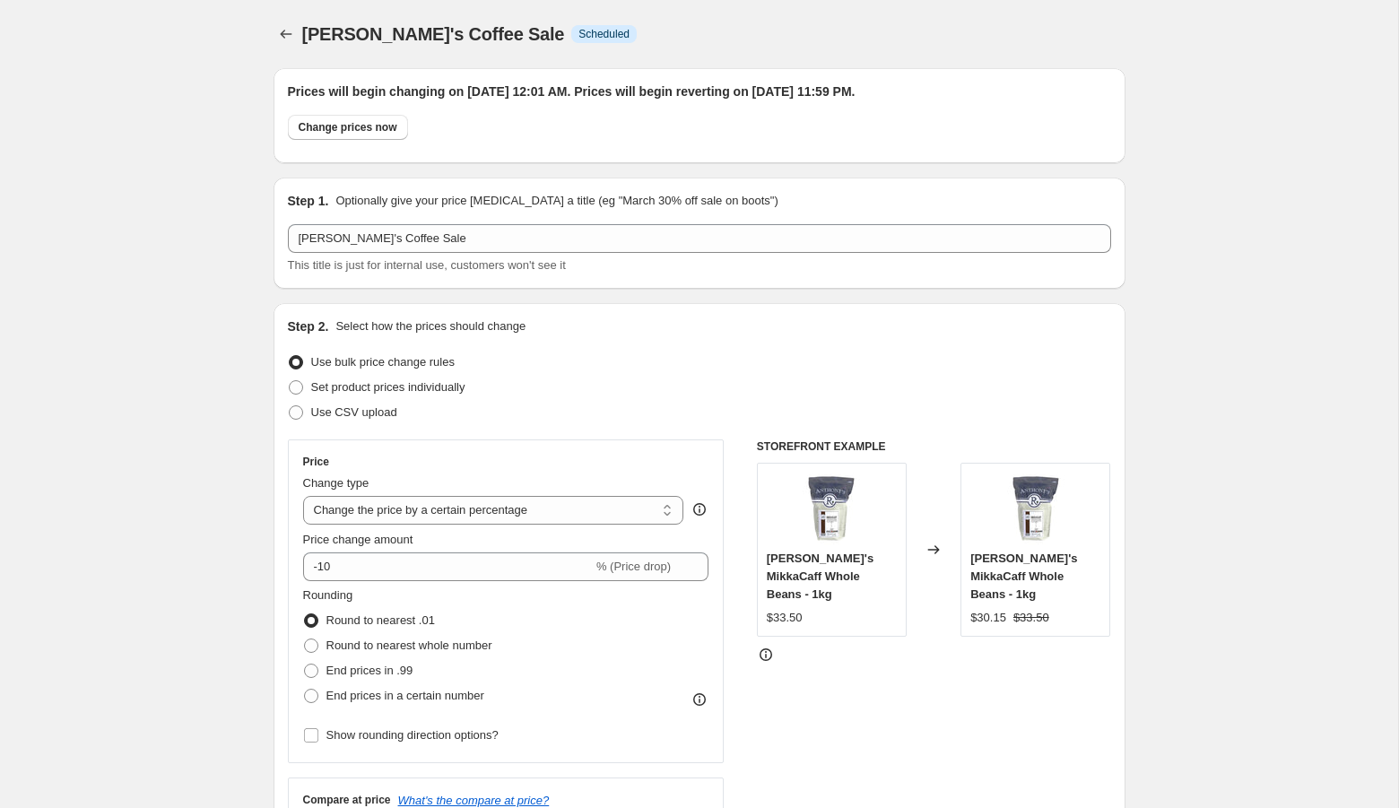
scroll to position [1598, 0]
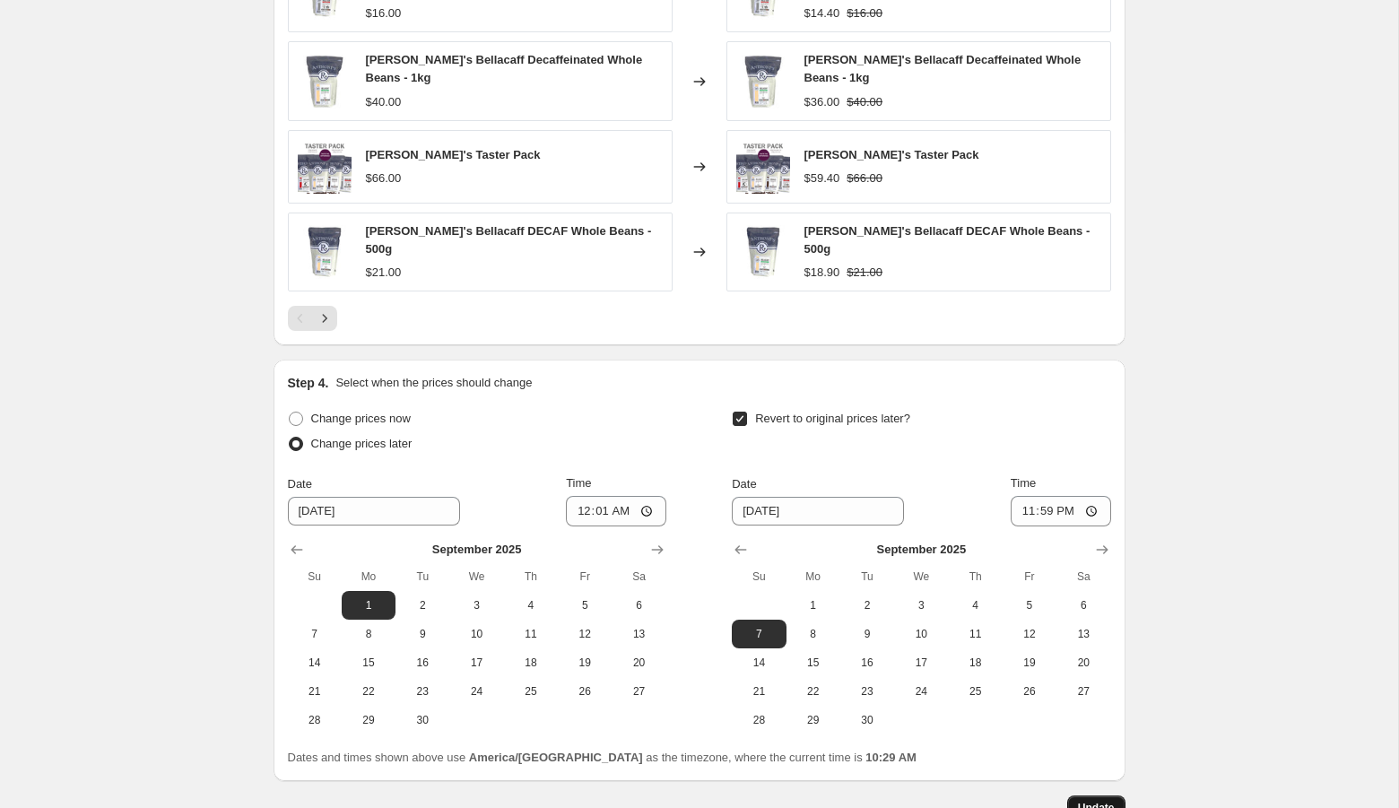
click at [1083, 801] on span "Update" at bounding box center [1096, 808] width 37 height 14
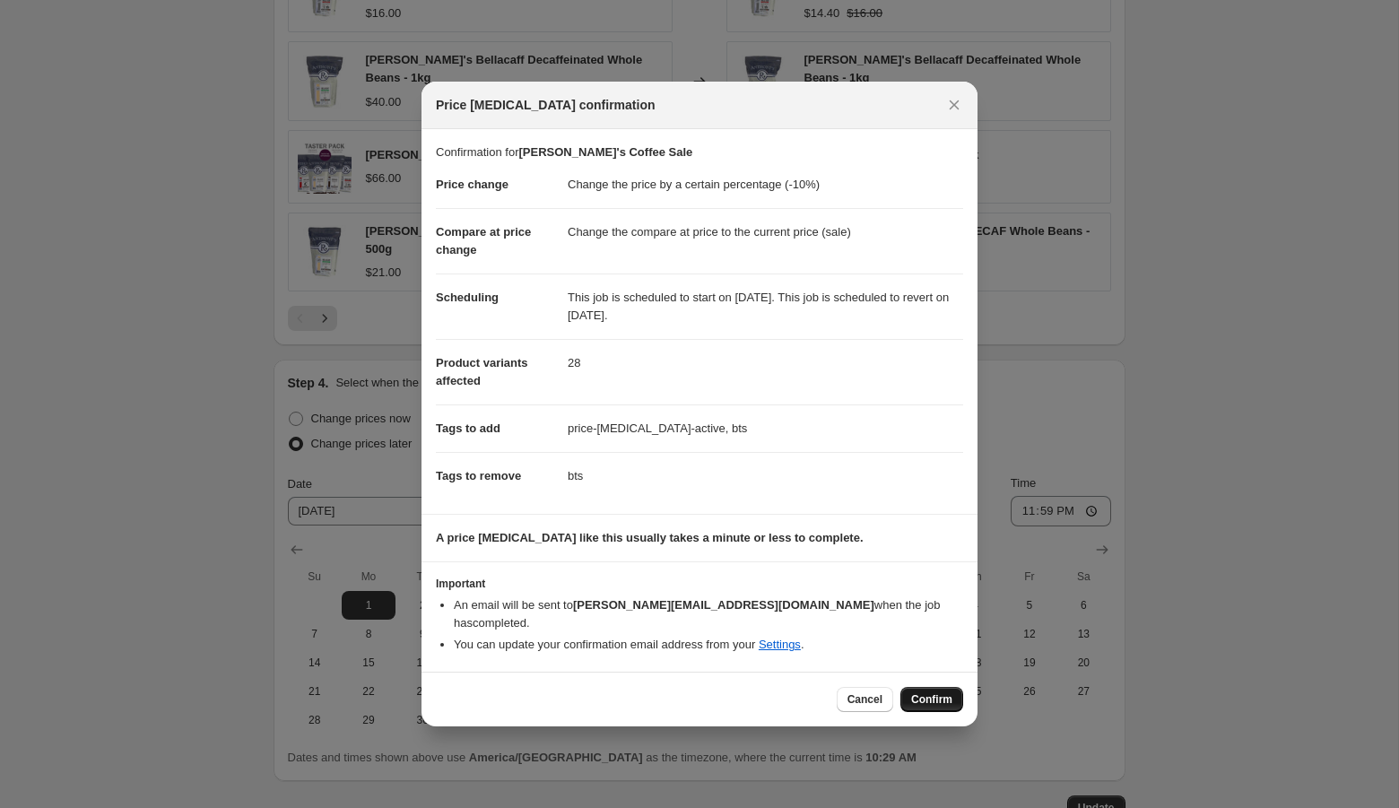
click at [929, 695] on span "Confirm" at bounding box center [931, 699] width 41 height 14
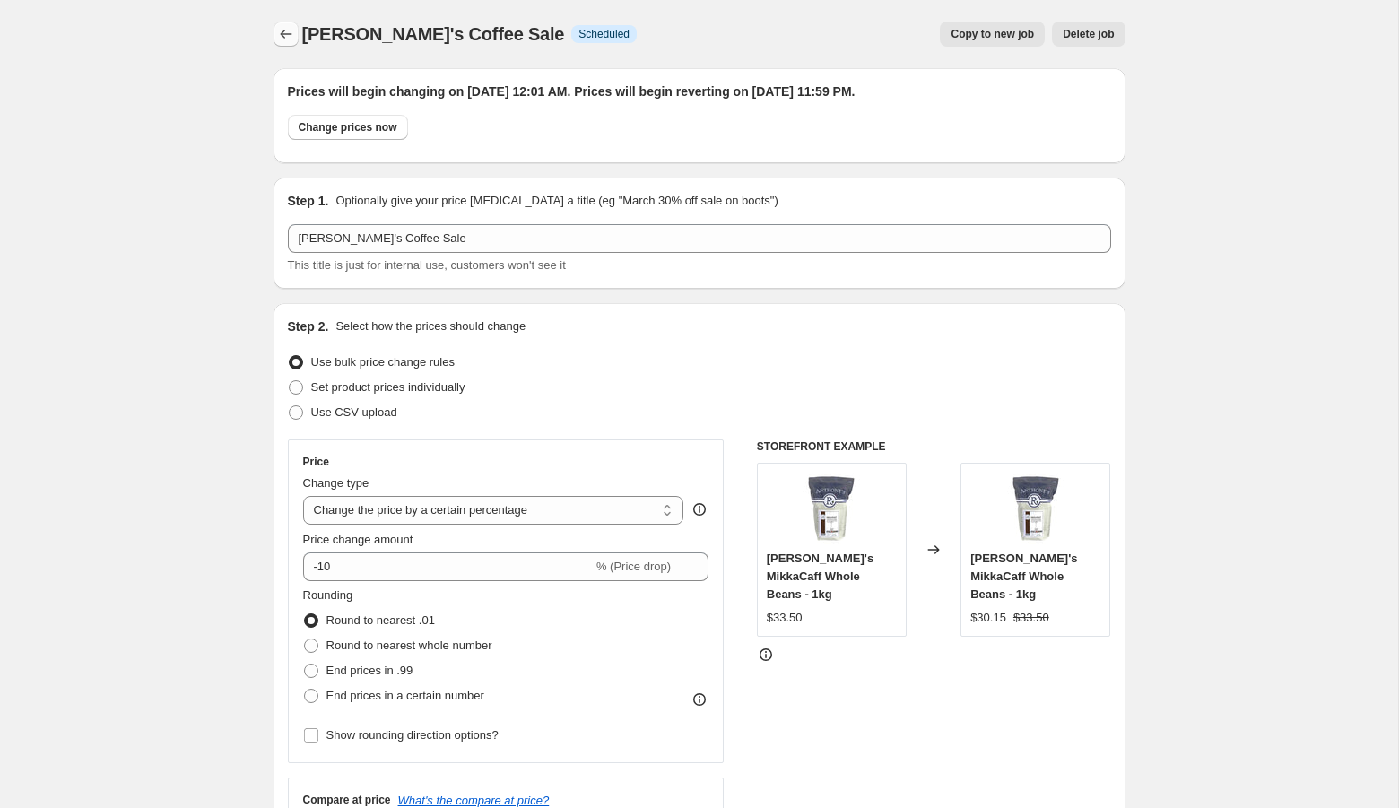
click at [282, 34] on icon "Price change jobs" at bounding box center [286, 34] width 12 height 9
